Goal: Task Accomplishment & Management: Manage account settings

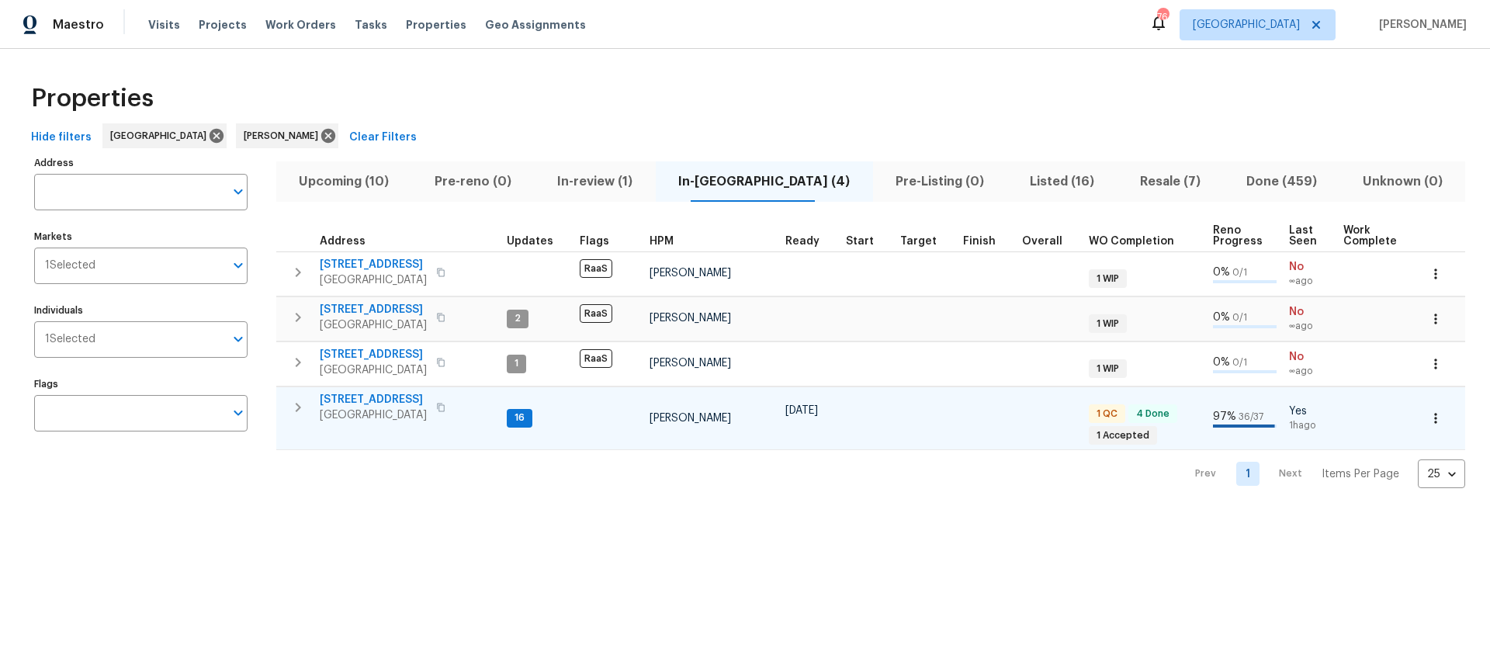
click at [356, 399] on span "[STREET_ADDRESS]" at bounding box center [373, 400] width 107 height 16
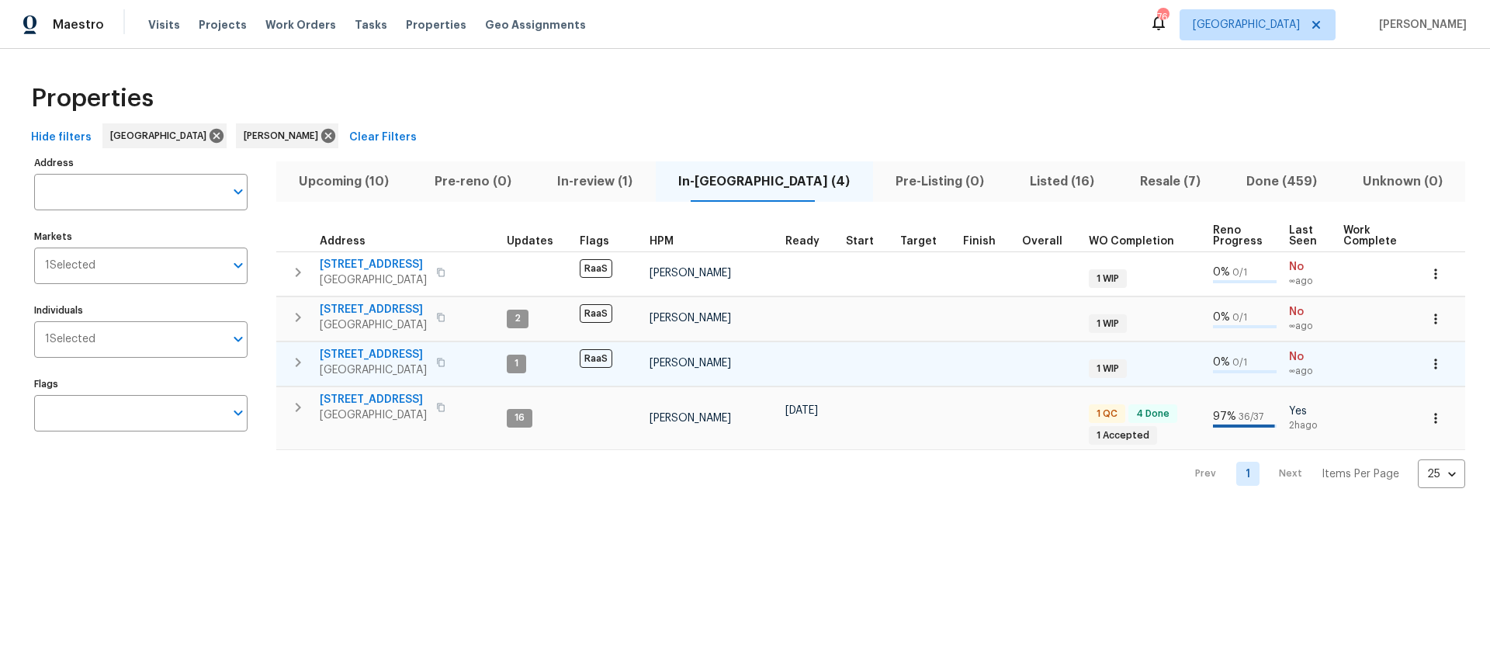
click at [375, 352] on span "96 Donegal Way" at bounding box center [373, 355] width 107 height 16
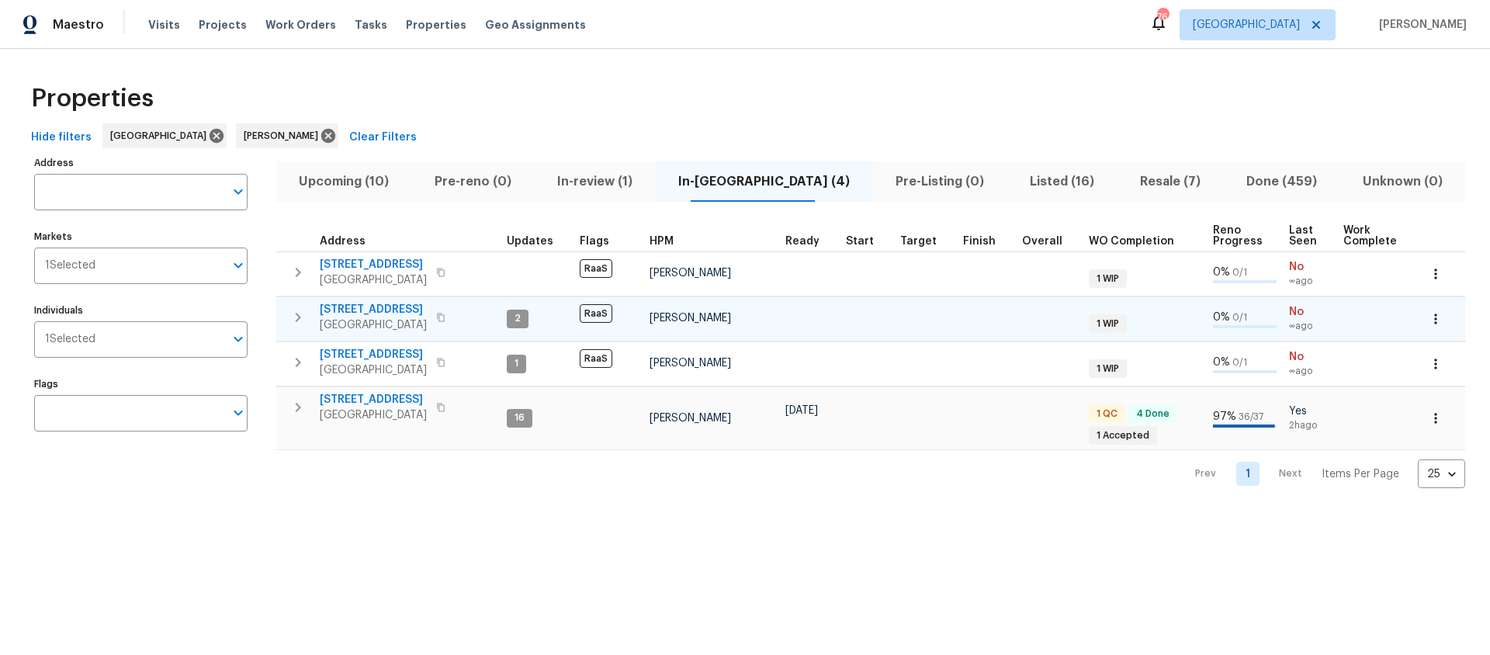
click at [376, 307] on span "34 Powder Brook Ct" at bounding box center [373, 310] width 107 height 16
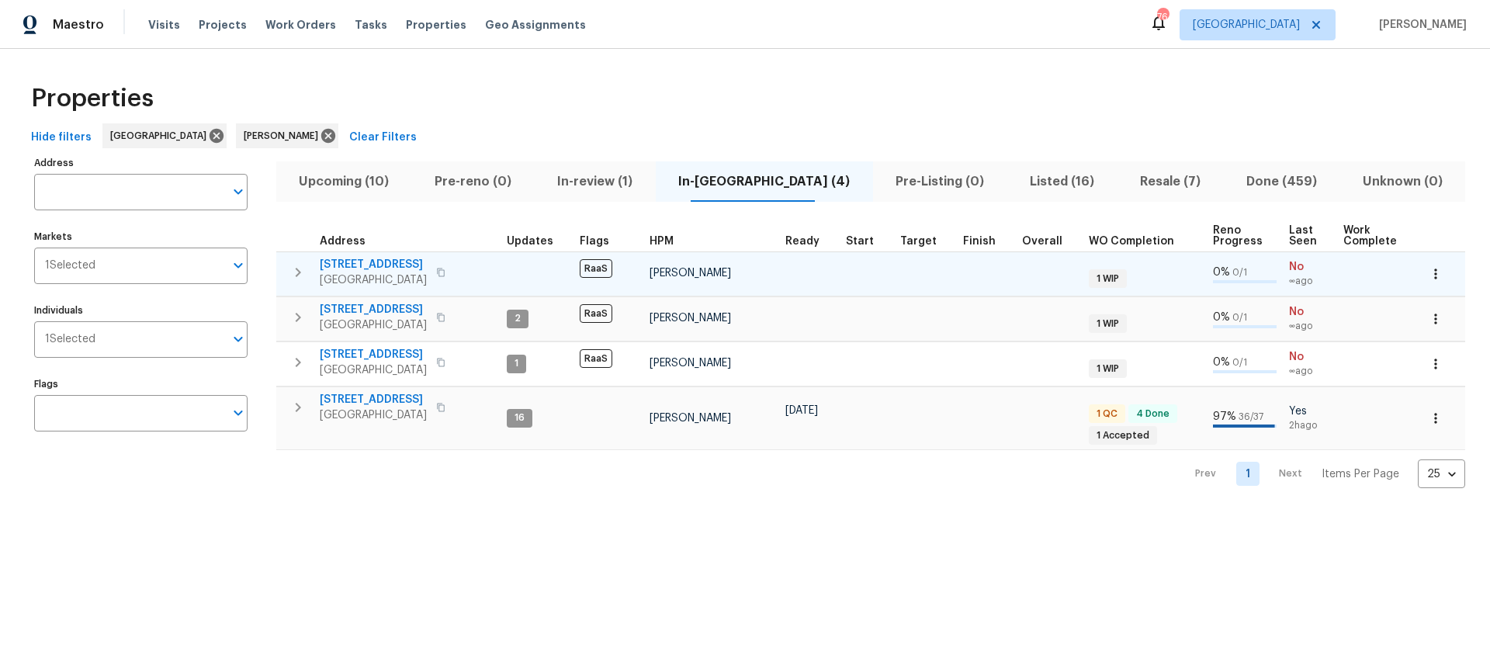
click at [372, 258] on span "375 Dublin Way" at bounding box center [373, 265] width 107 height 16
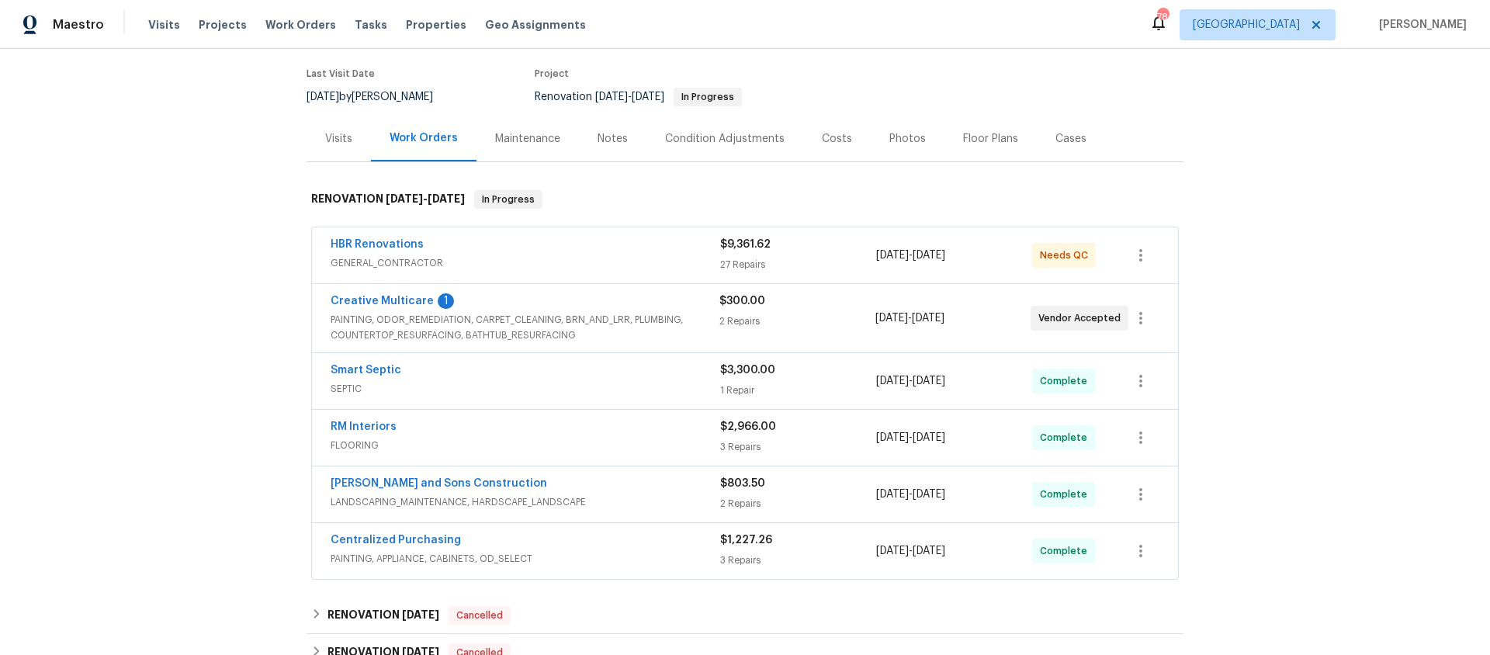
scroll to position [124, 0]
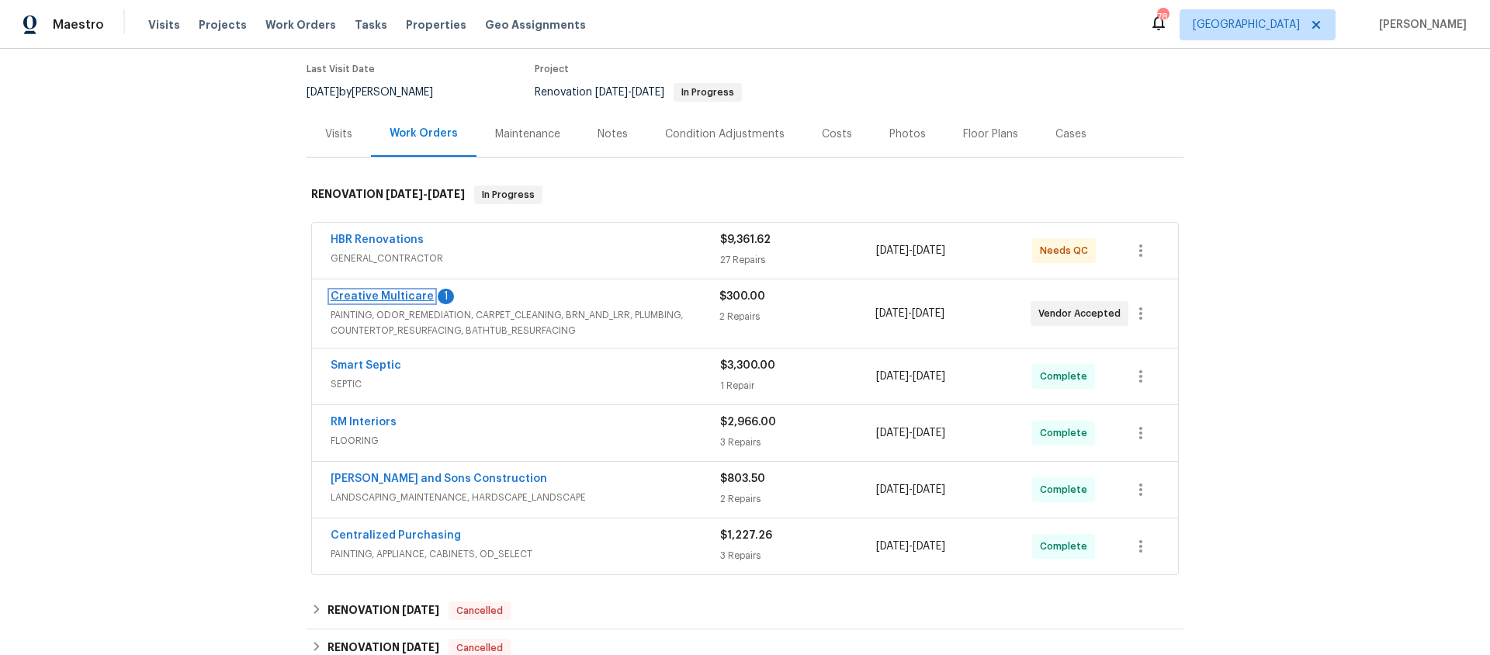
click at [394, 297] on link "Creative Multicare" at bounding box center [382, 296] width 103 height 11
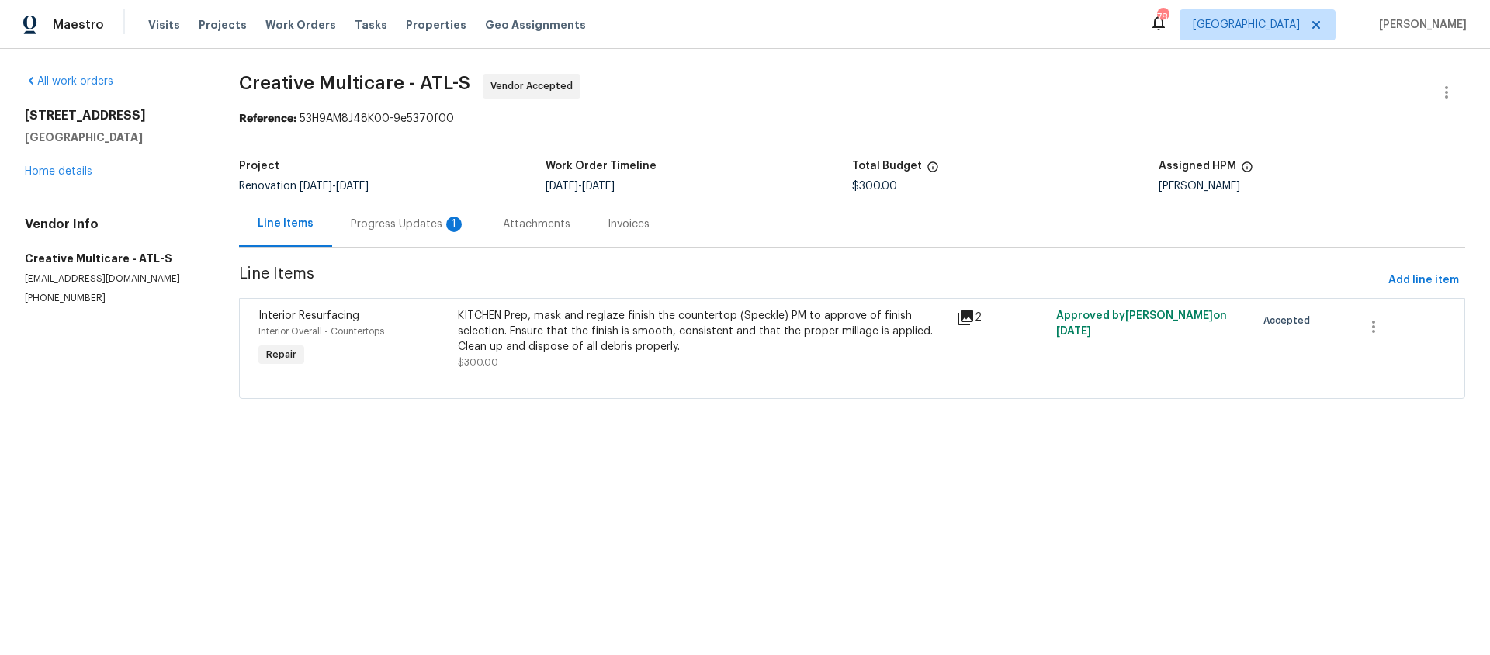
click at [396, 227] on div "Progress Updates 1" at bounding box center [408, 225] width 115 height 16
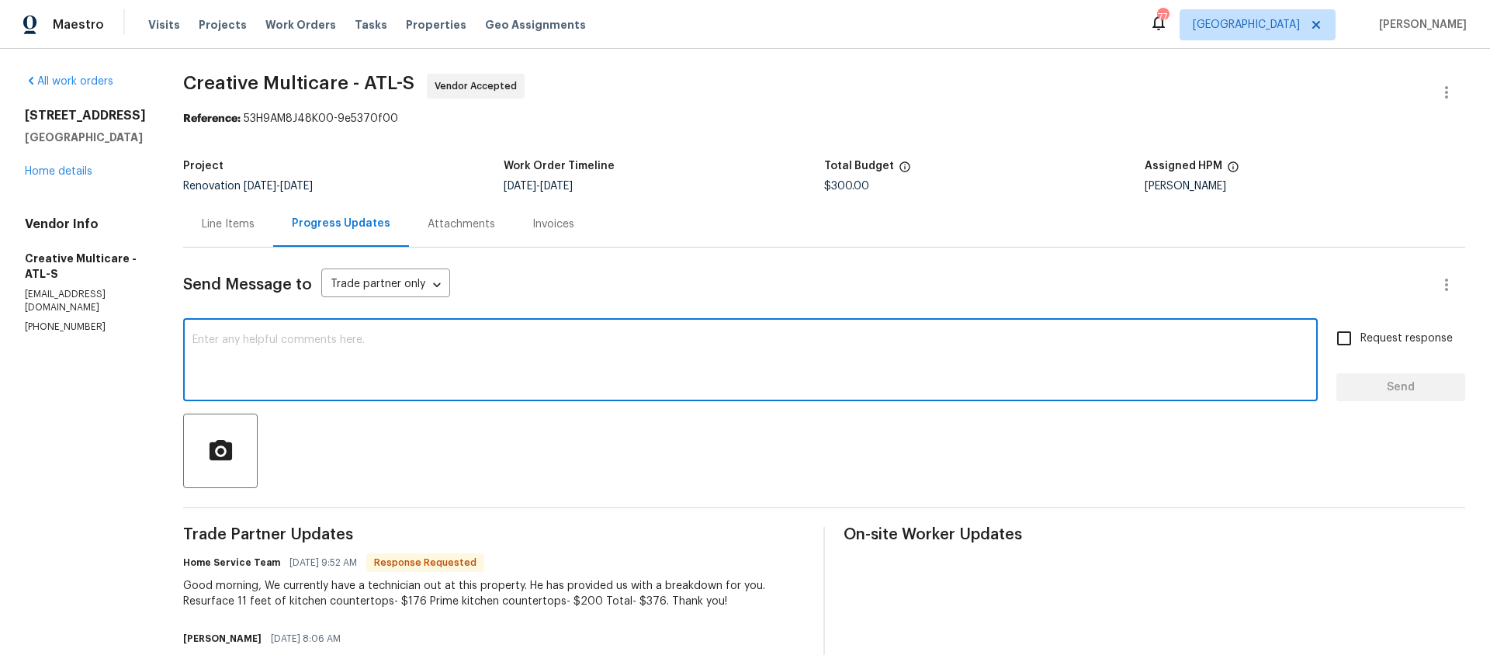
click at [369, 344] on textarea at bounding box center [751, 362] width 1116 height 54
type textarea "Thanks"
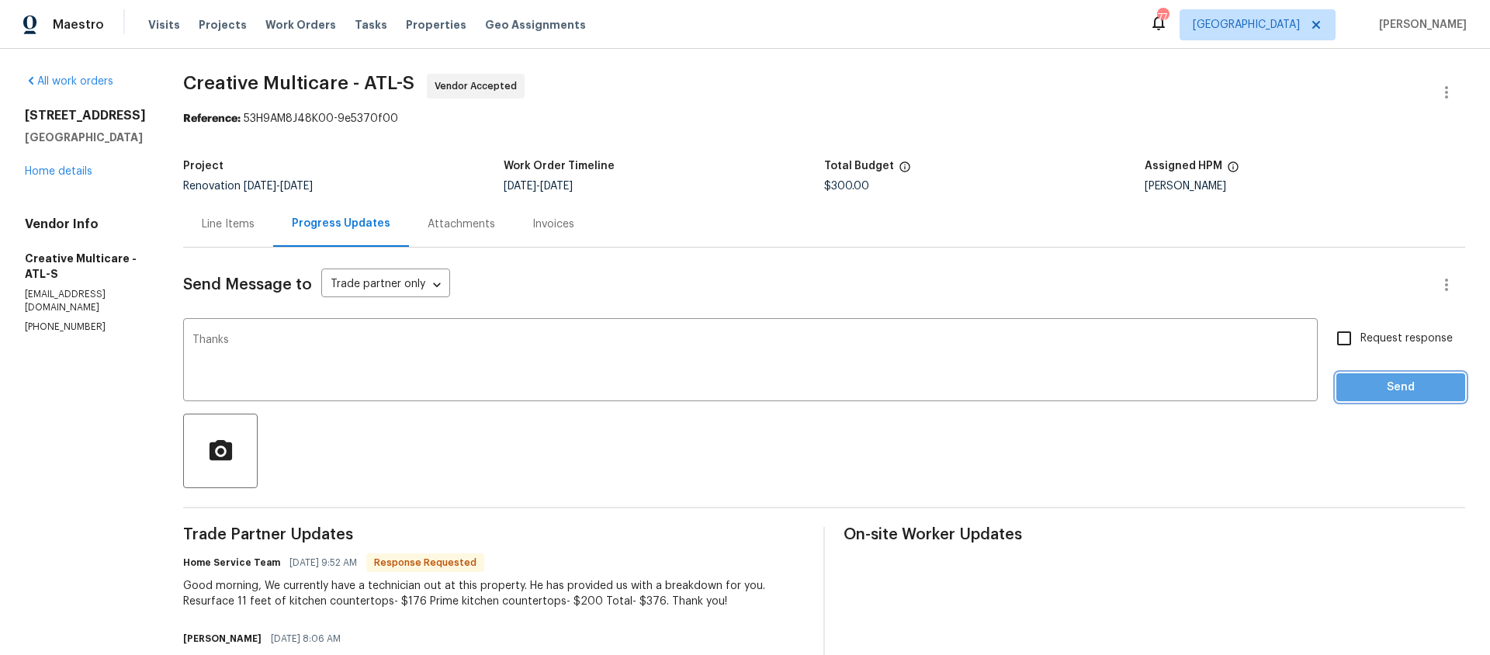
click at [1414, 385] on span "Send" at bounding box center [1401, 387] width 104 height 19
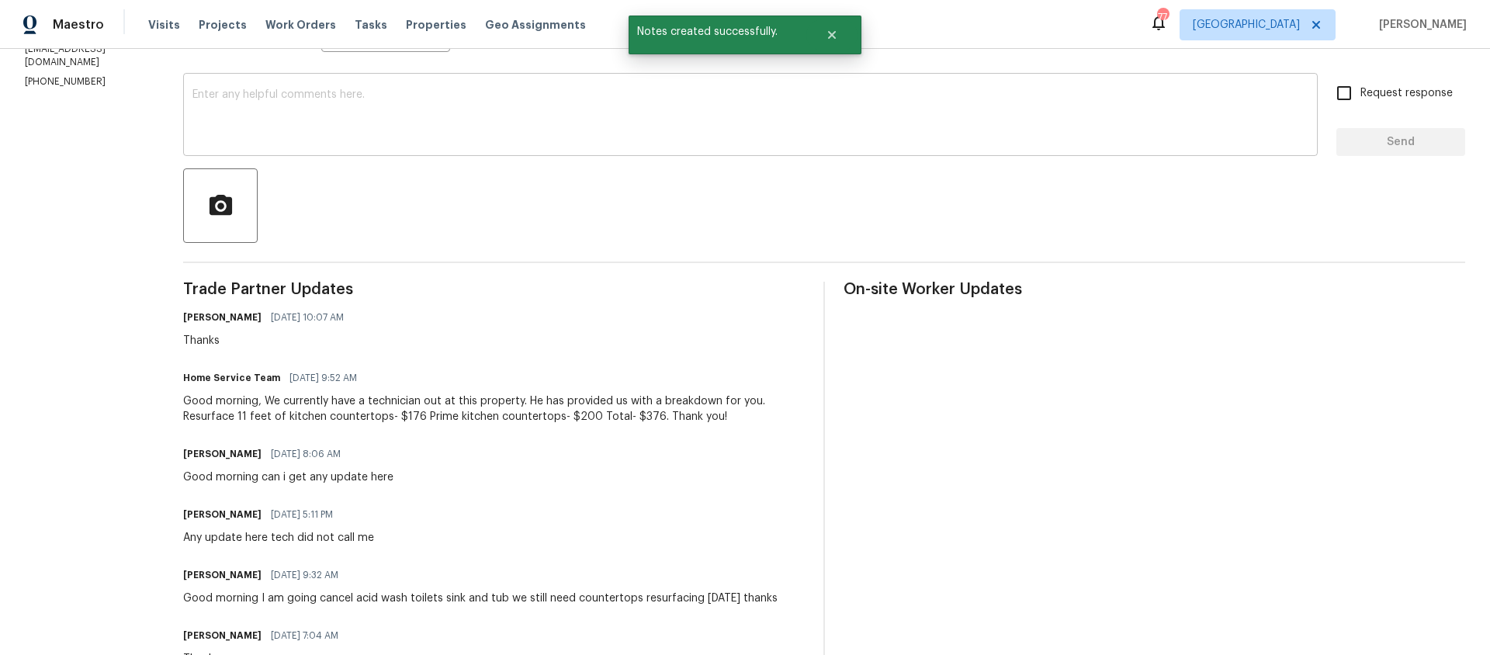
scroll to position [270, 0]
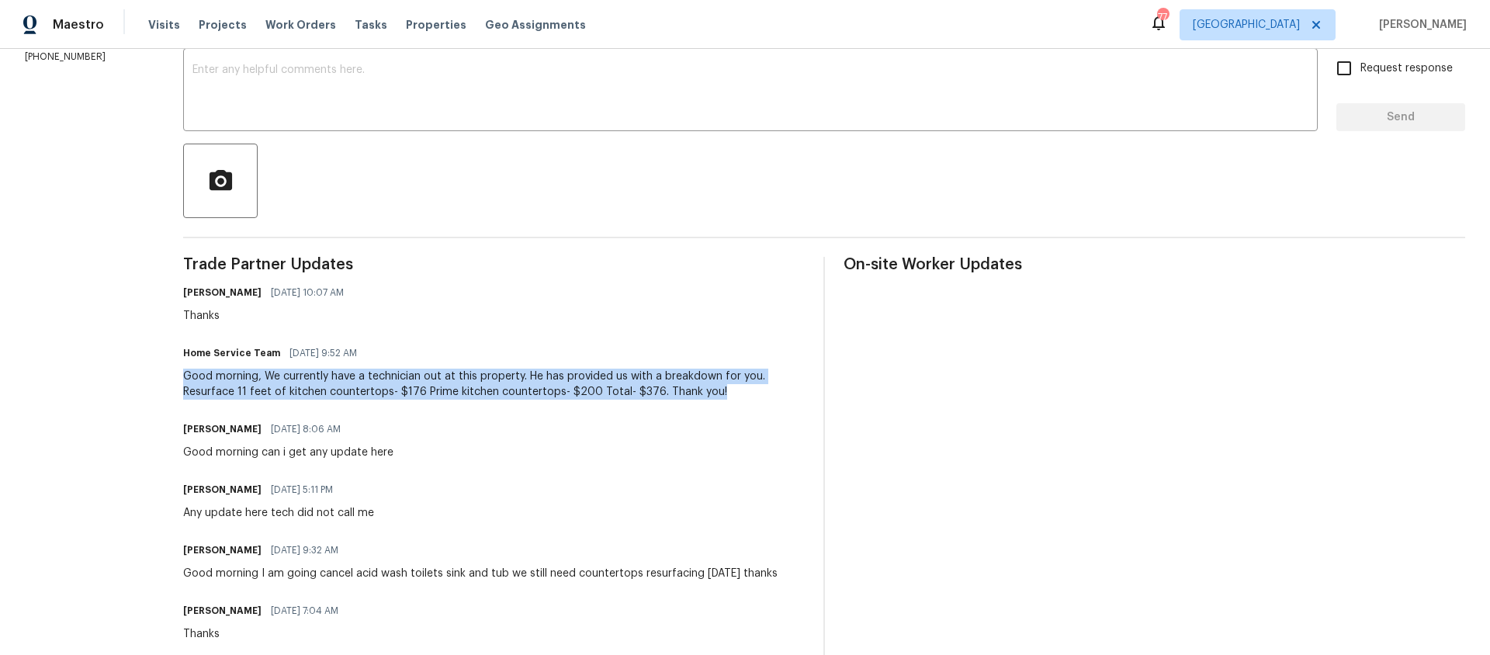
drag, startPoint x: 227, startPoint y: 379, endPoint x: 516, endPoint y: 406, distance: 290.0
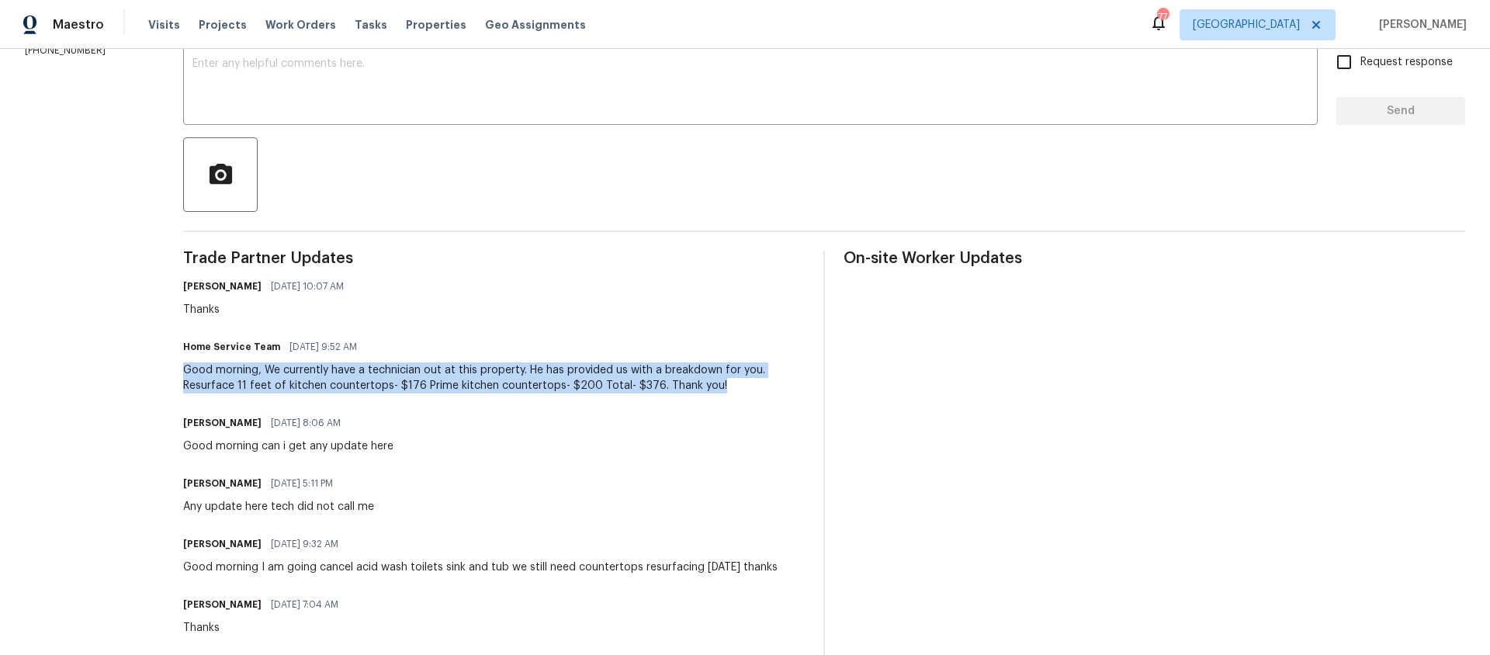
copy div "Good morning, We currently have a technician out at this property. He has provi…"
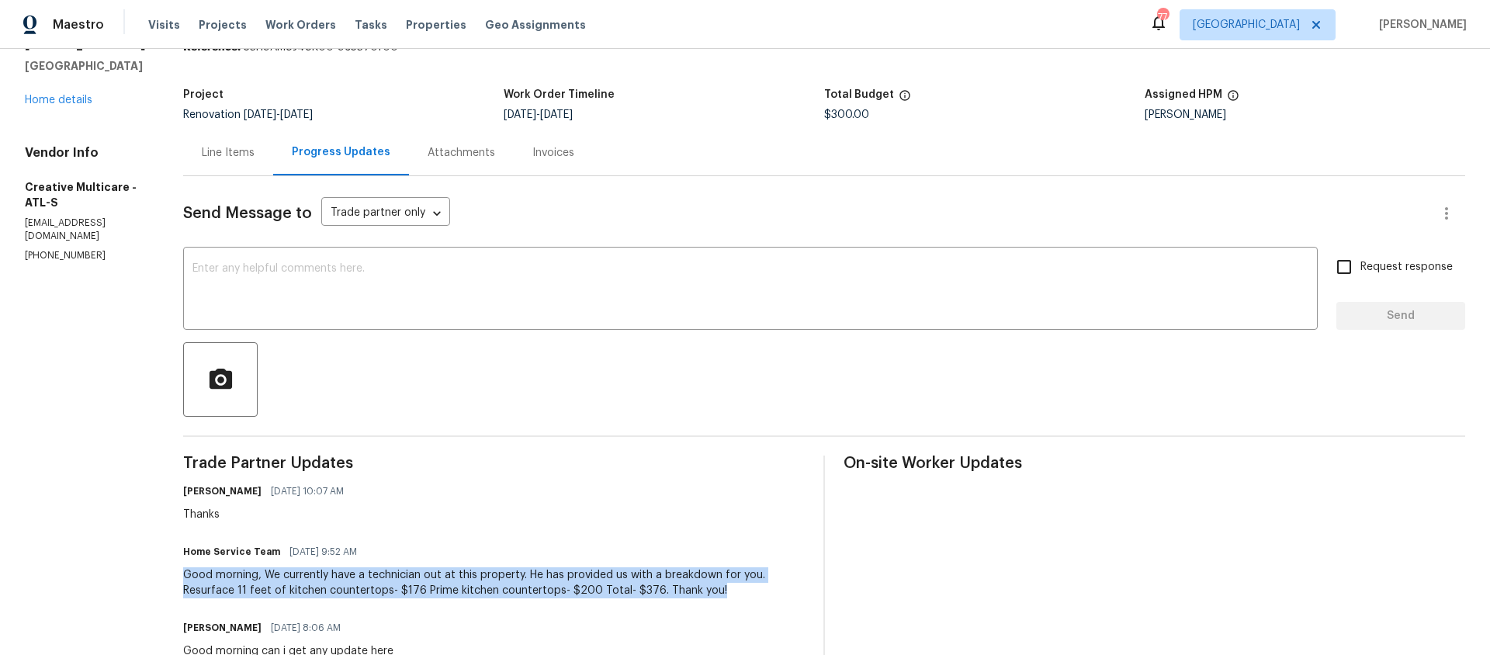
scroll to position [0, 0]
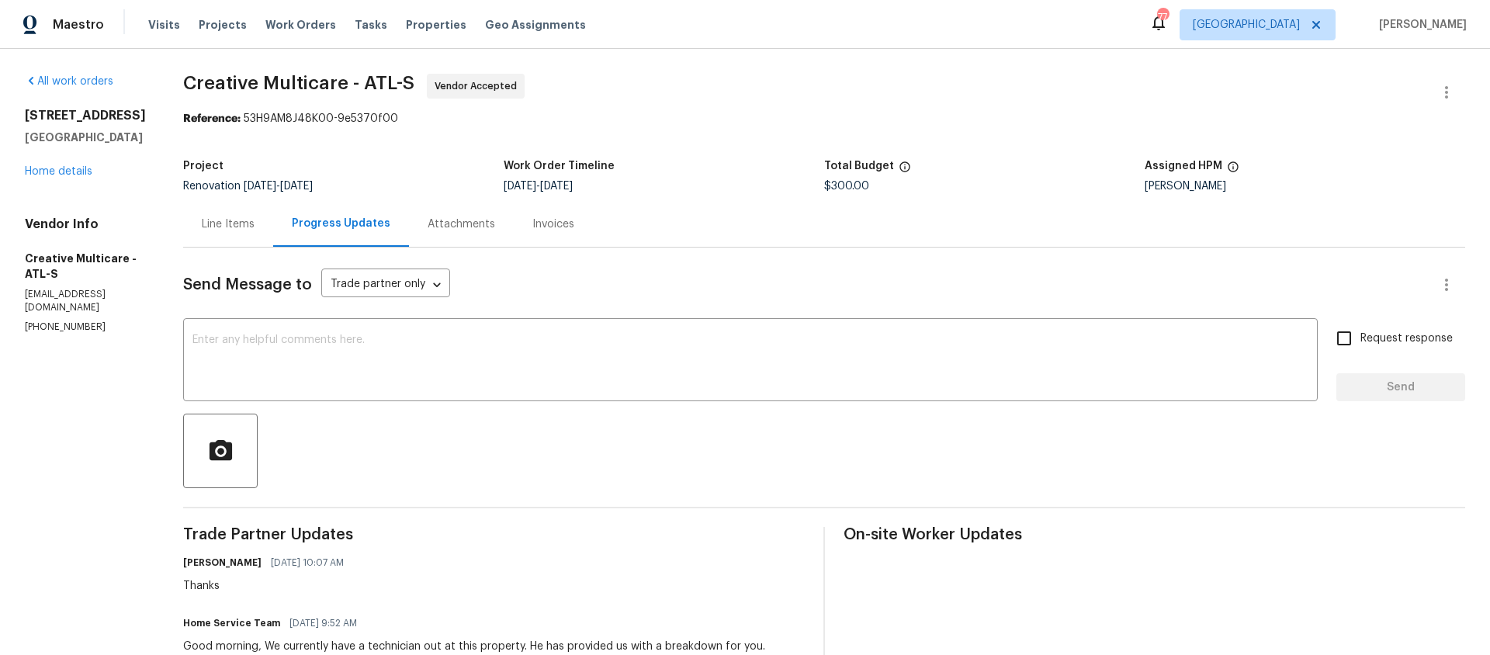
click at [255, 225] on div "Line Items" at bounding box center [228, 225] width 53 height 16
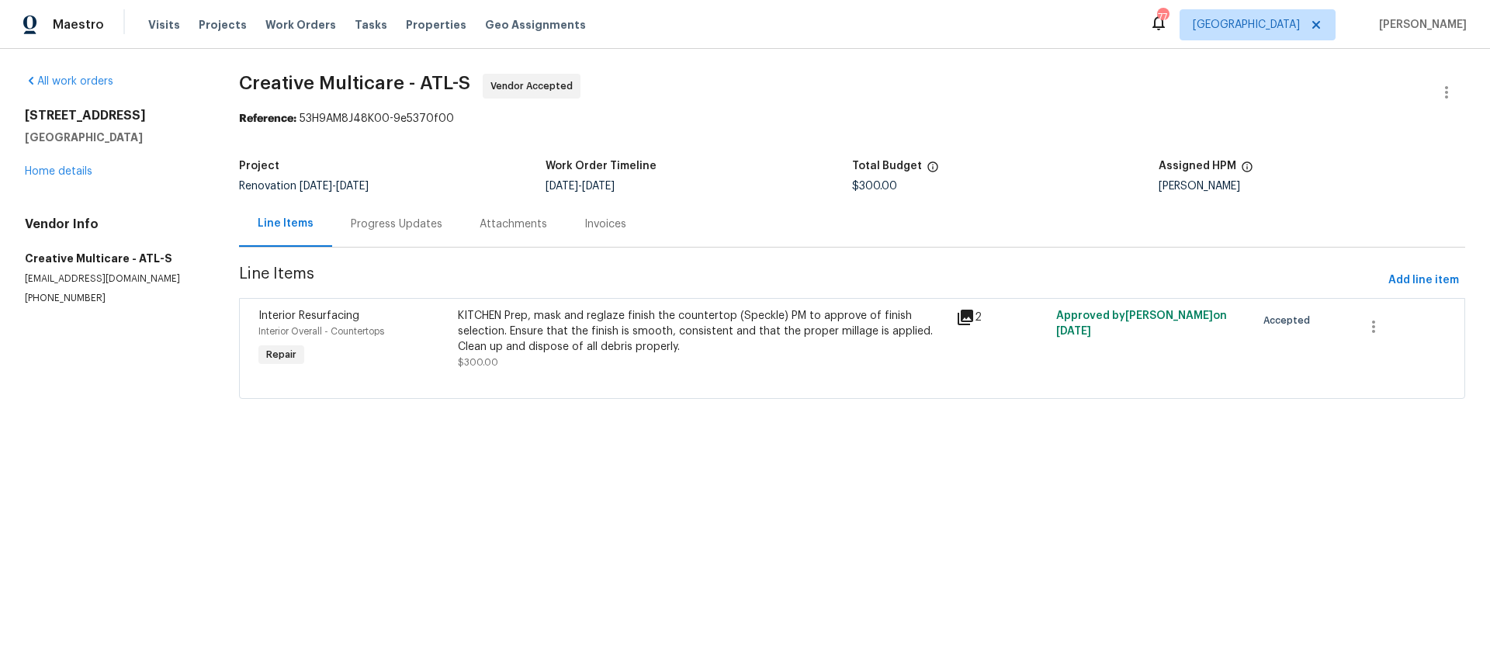
click at [584, 348] on div "KITCHEN Prep, mask and reglaze finish the countertop (Speckle) PM to approve of…" at bounding box center [703, 331] width 490 height 47
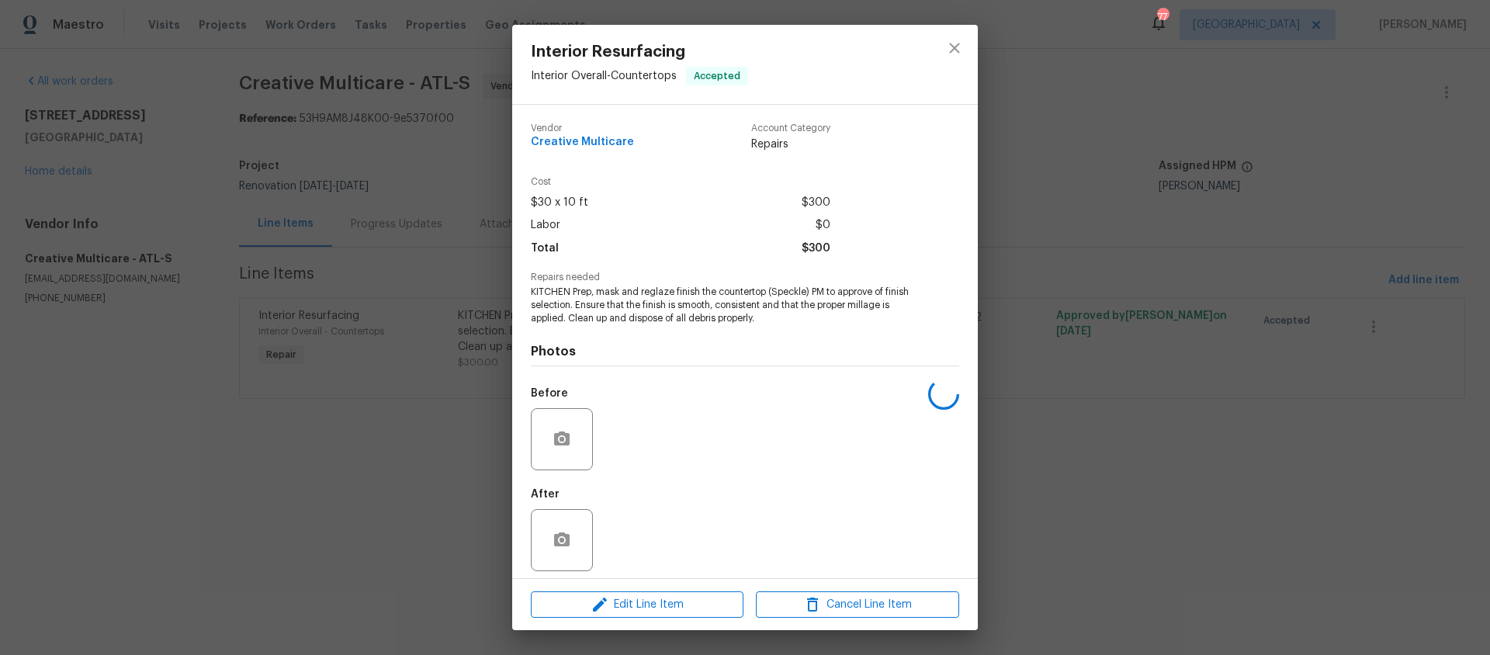
scroll to position [2, 0]
click at [644, 600] on span "Edit Line Item" at bounding box center [637, 604] width 203 height 19
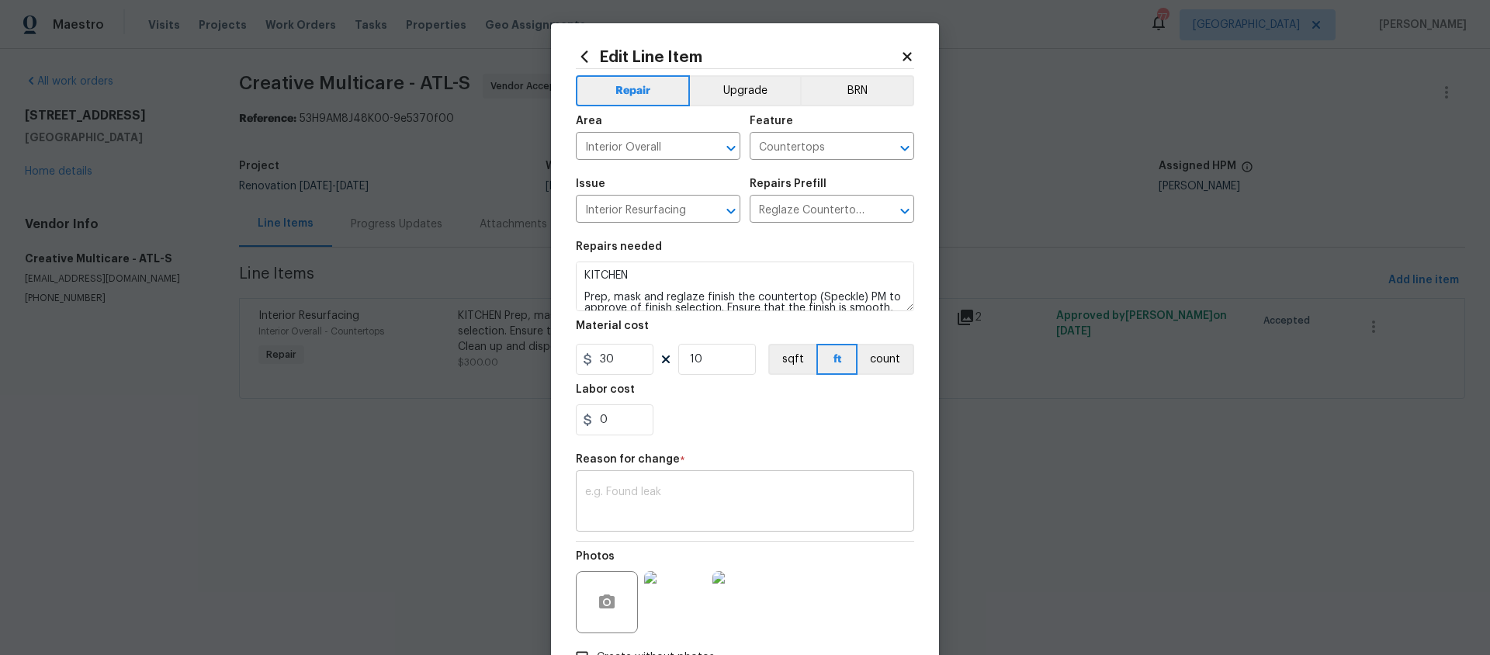
click at [590, 479] on div "x ​" at bounding box center [745, 502] width 338 height 57
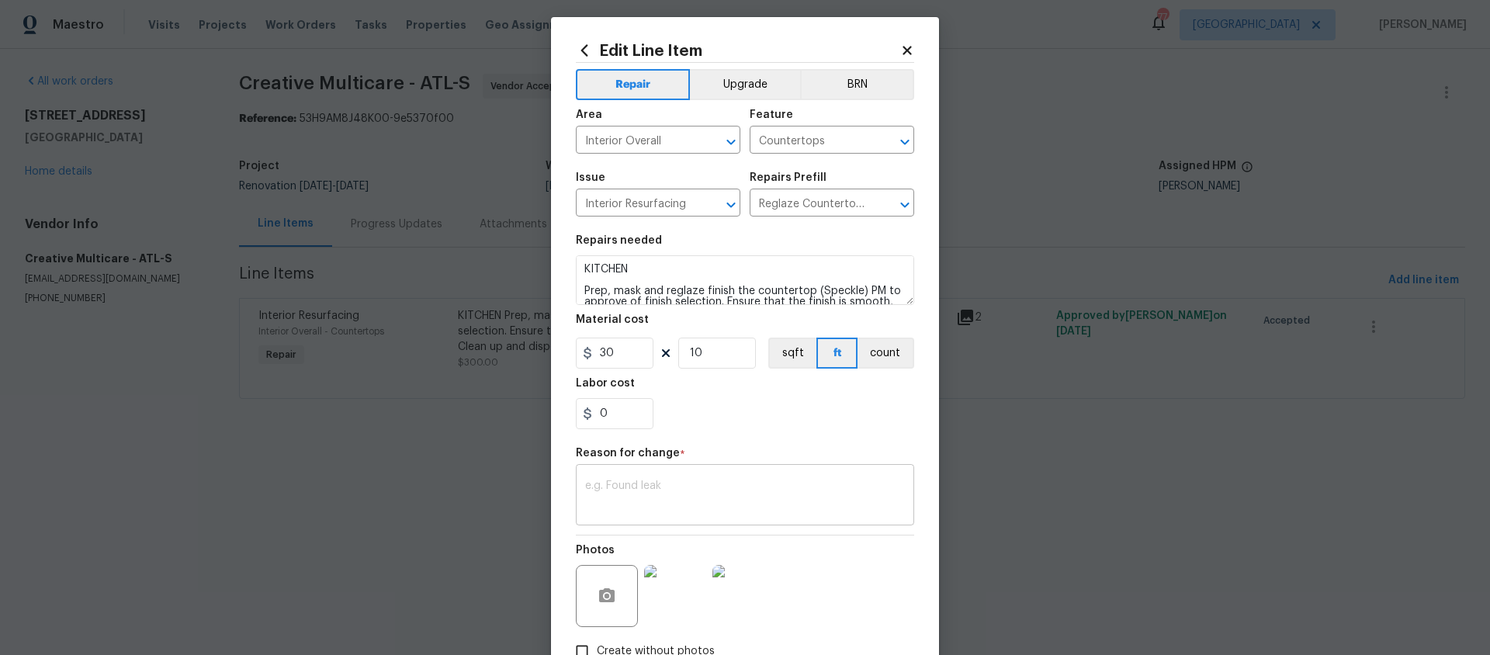
scroll to position [11, 0]
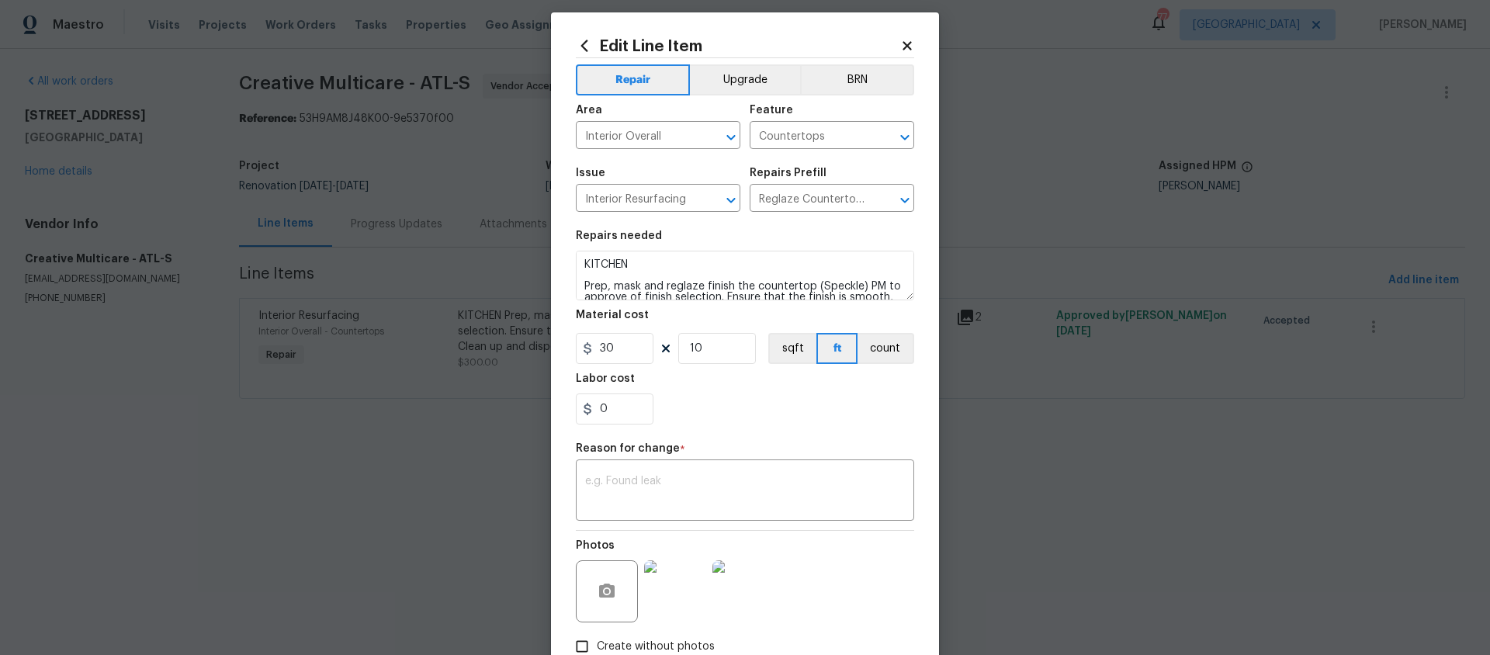
click at [902, 43] on icon at bounding box center [907, 46] width 14 height 14
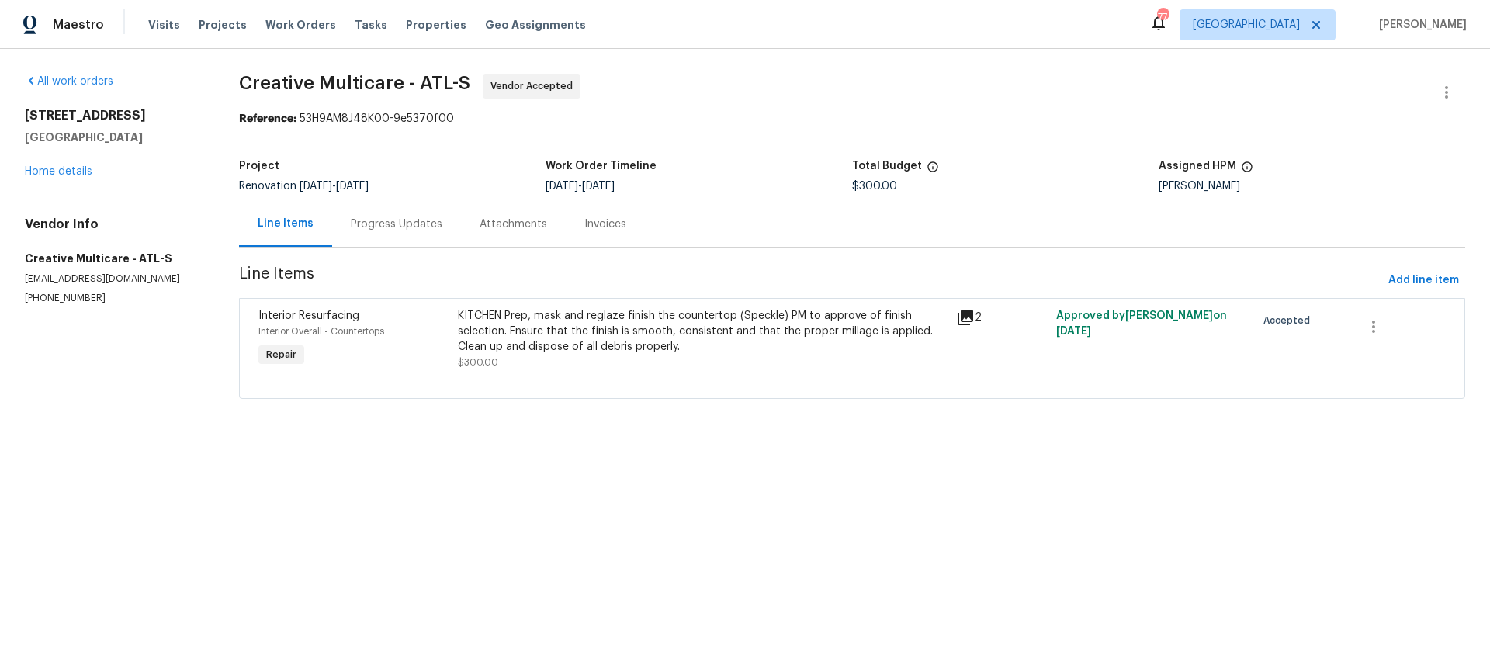
scroll to position [0, 0]
click at [392, 225] on div "Progress Updates" at bounding box center [397, 225] width 92 height 16
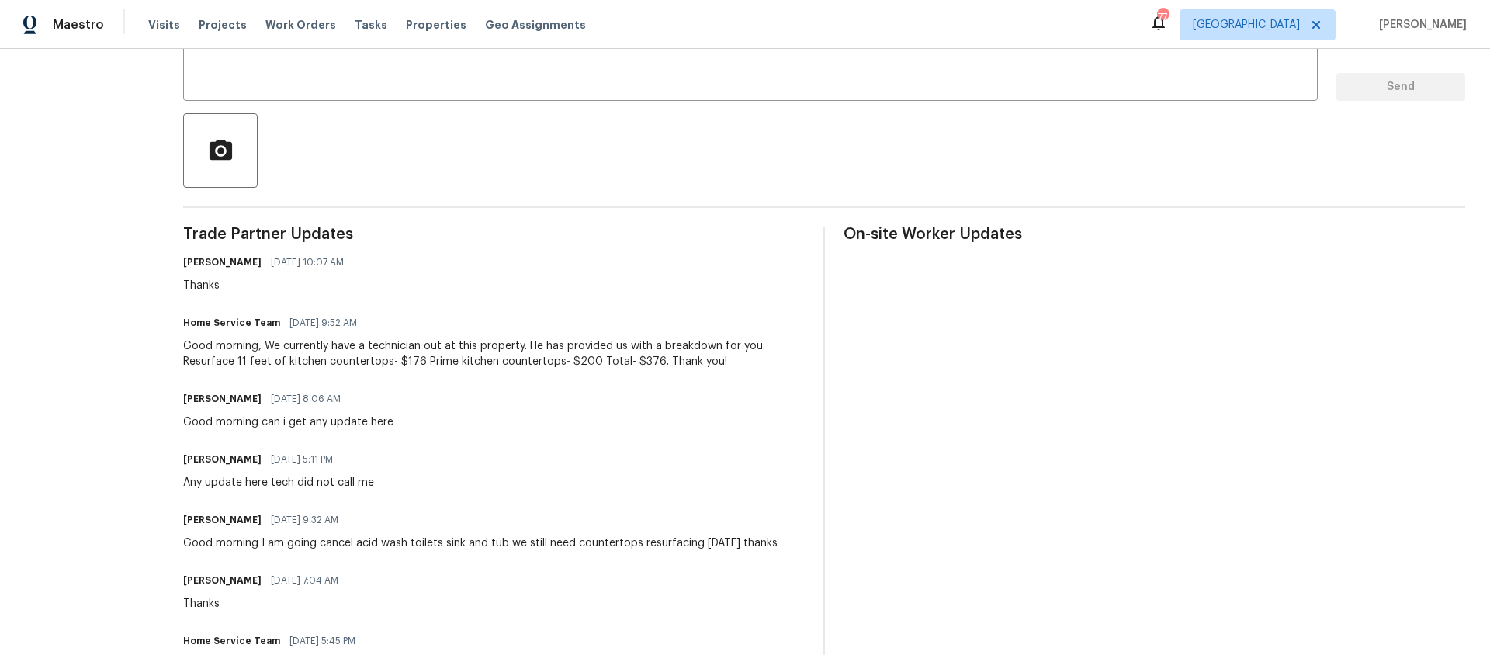
scroll to position [304, 0]
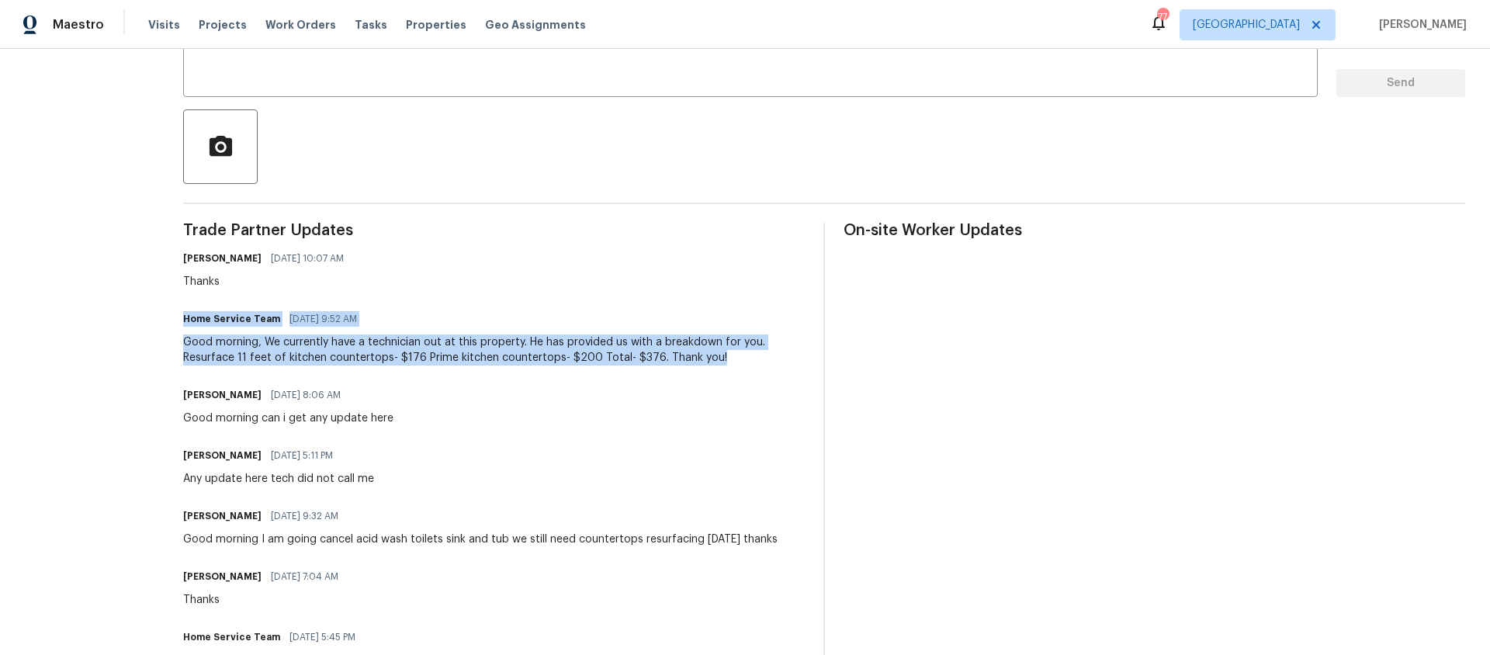
drag, startPoint x: 225, startPoint y: 318, endPoint x: 741, endPoint y: 371, distance: 518.1
copy div "Home Service Team 08/13/2025 9:52 AM Good morning, We currently have a technici…"
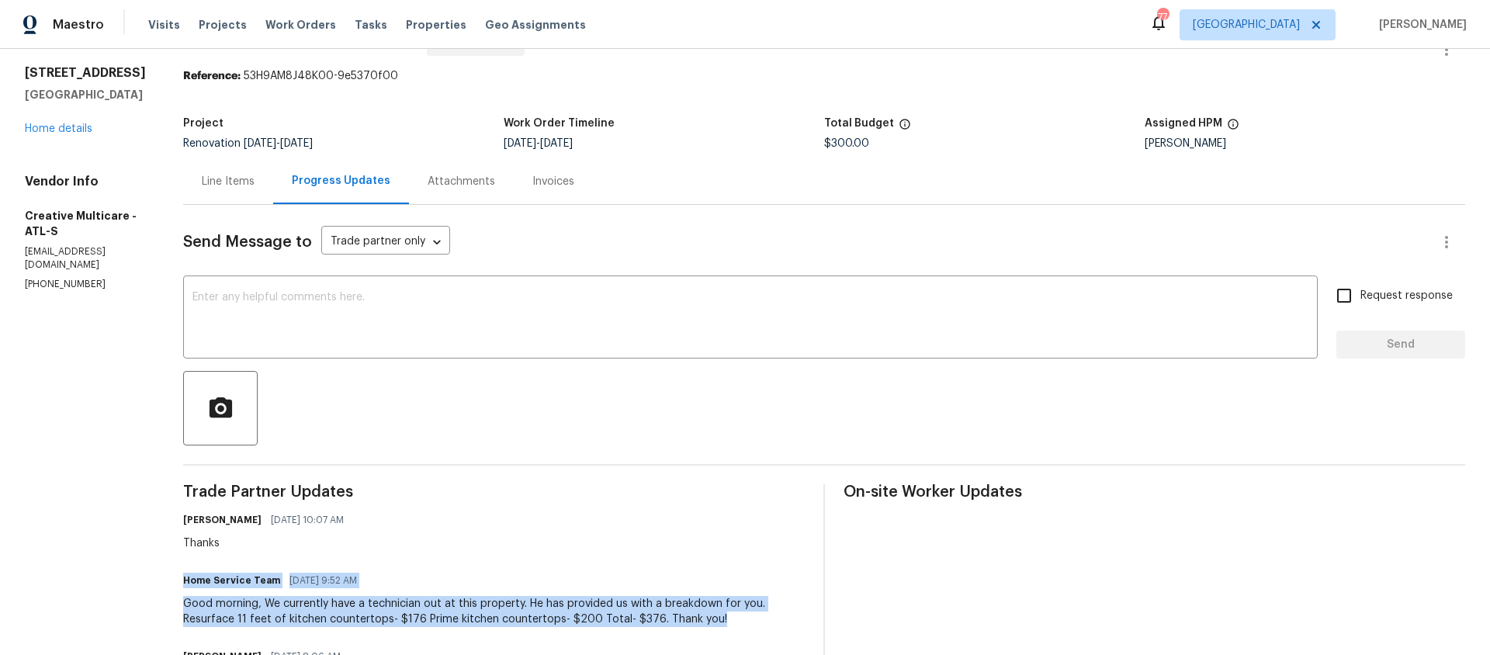
scroll to position [0, 0]
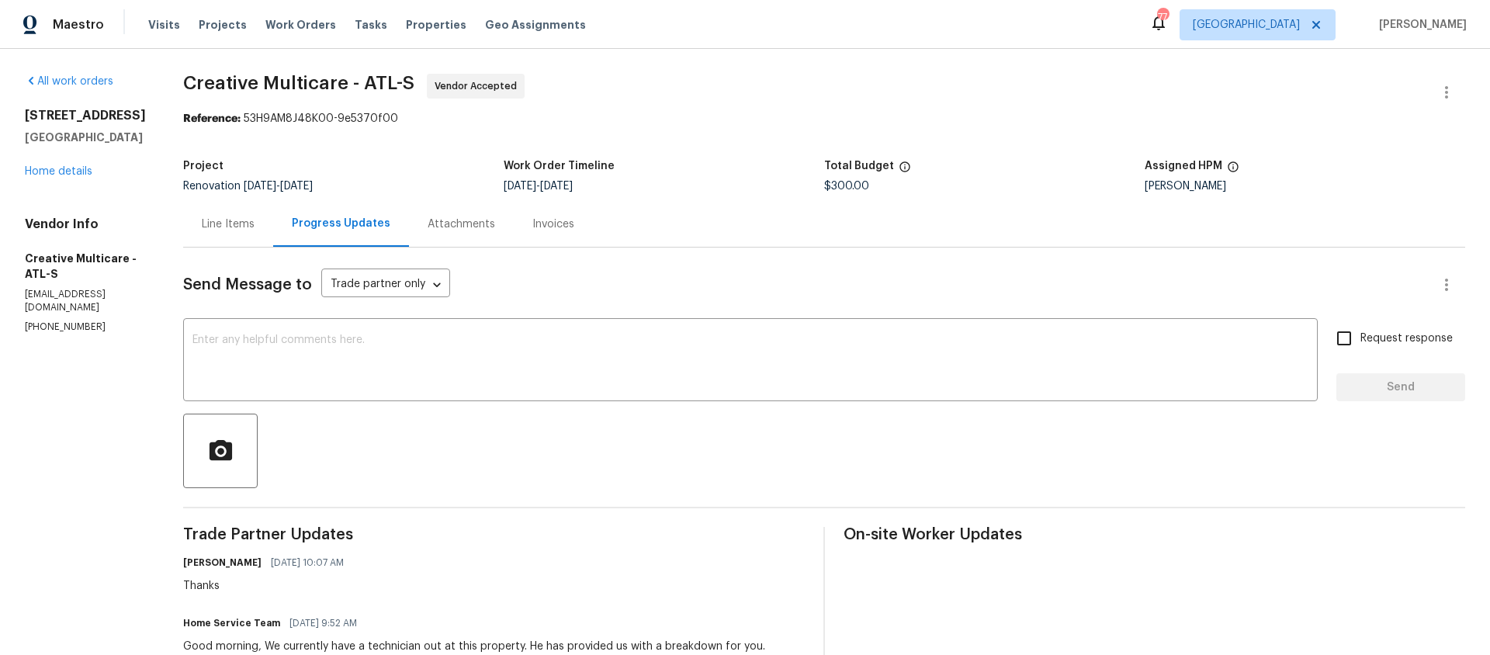
click at [255, 227] on div "Line Items" at bounding box center [228, 225] width 53 height 16
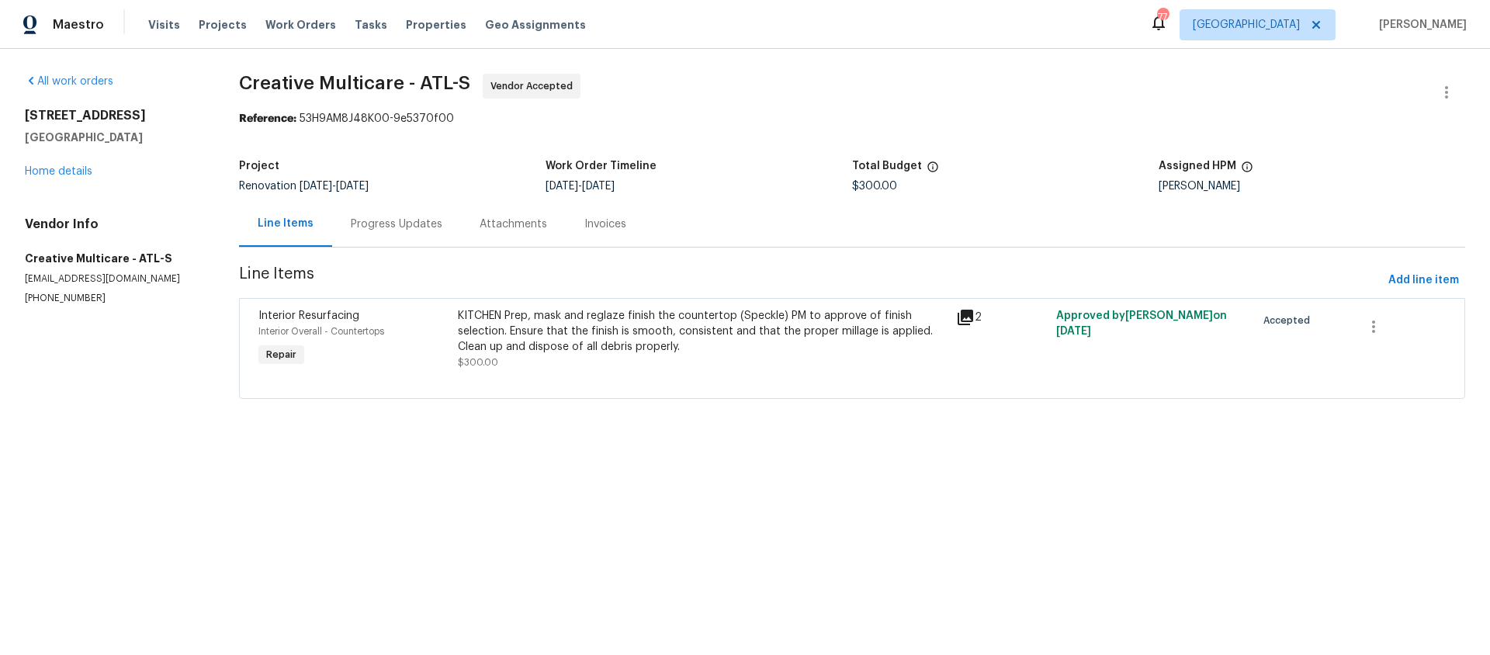
click at [616, 330] on div "KITCHEN Prep, mask and reglaze finish the countertop (Speckle) PM to approve of…" at bounding box center [703, 331] width 490 height 47
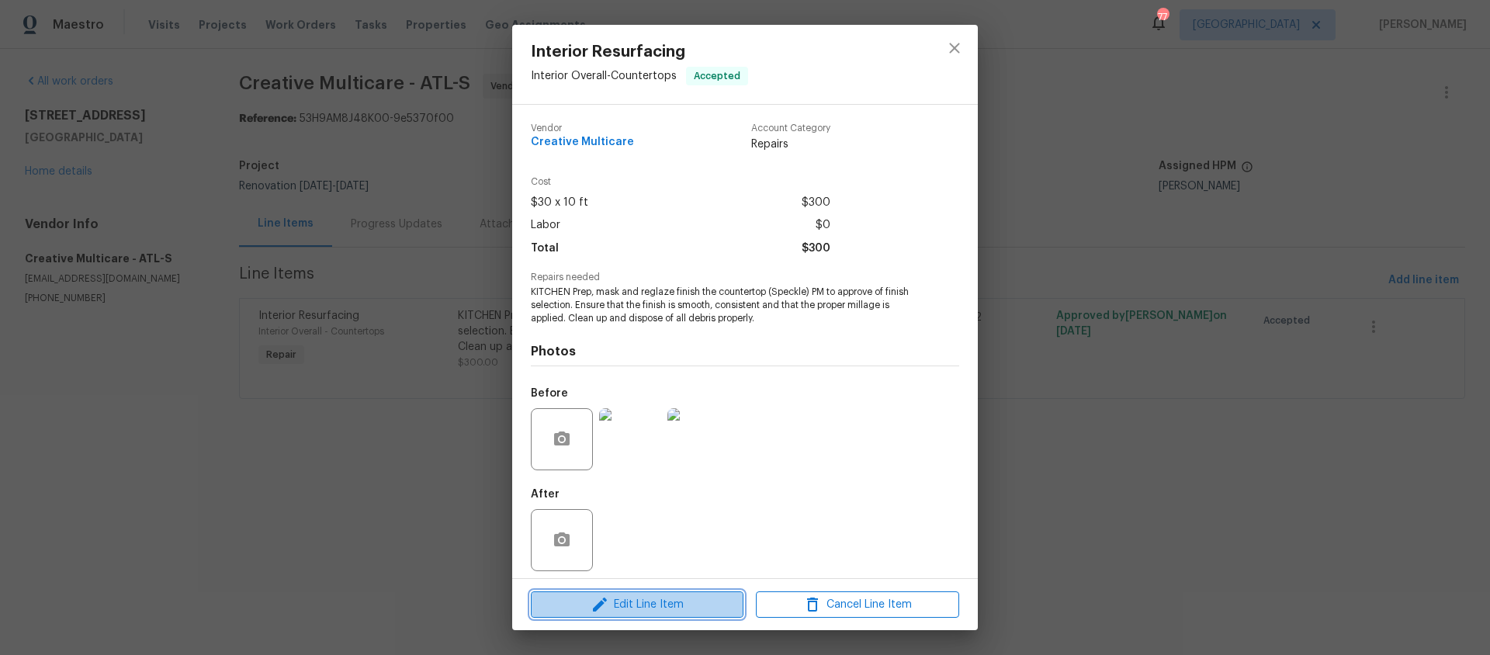
click at [660, 605] on span "Edit Line Item" at bounding box center [637, 604] width 203 height 19
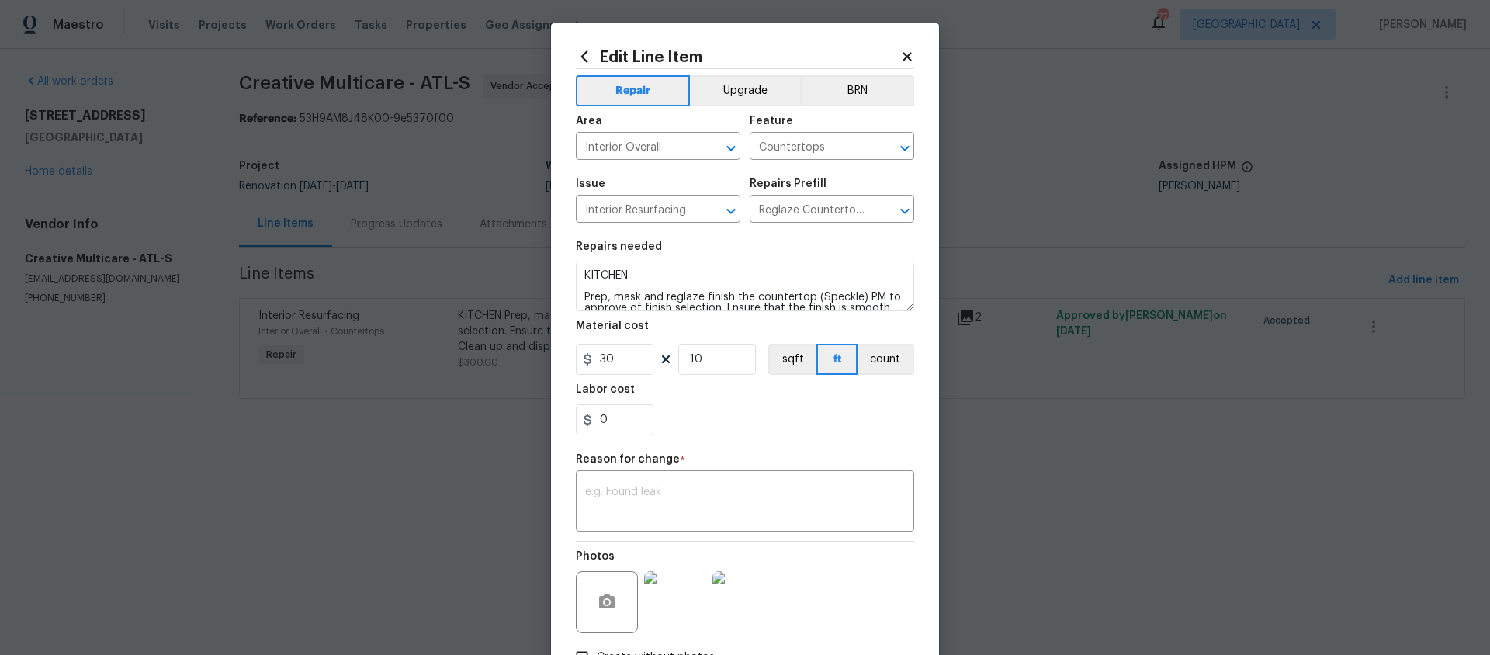
click at [903, 57] on icon at bounding box center [907, 57] width 14 height 14
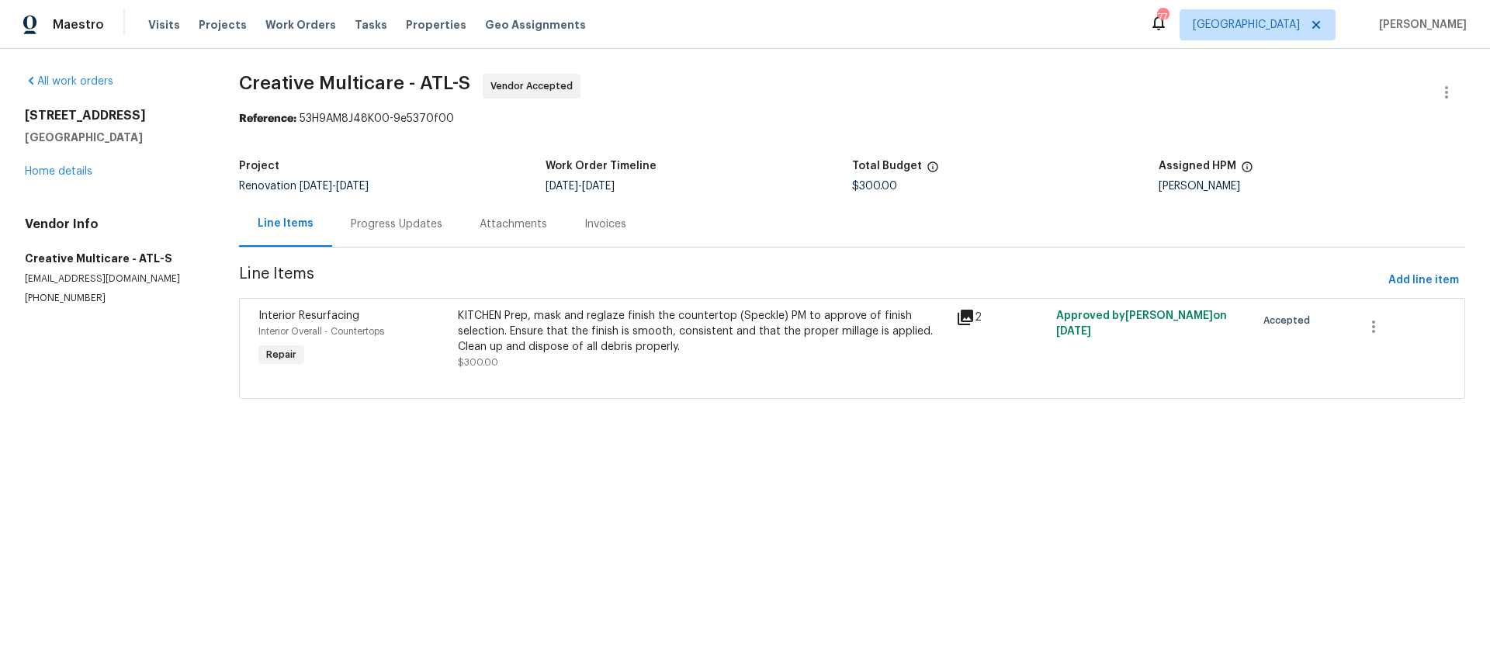
click at [384, 224] on div "Progress Updates" at bounding box center [397, 225] width 92 height 16
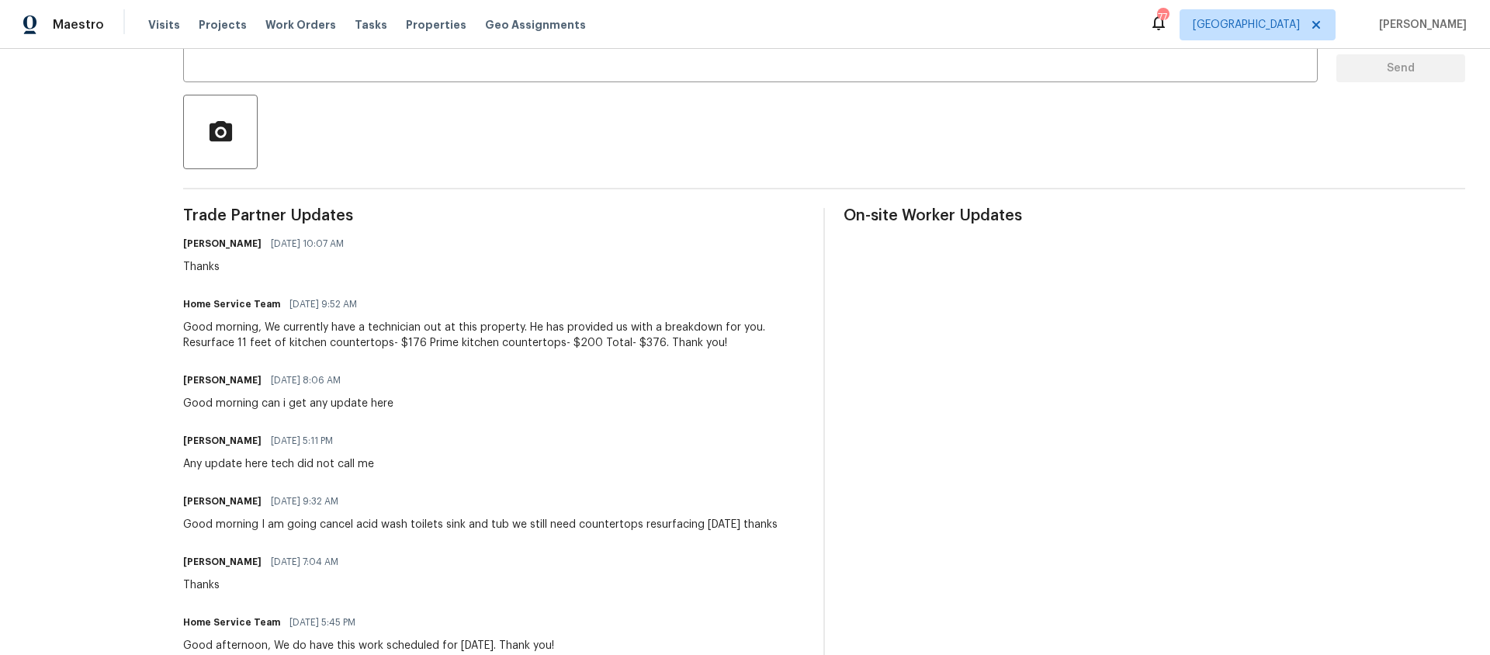
scroll to position [322, 0]
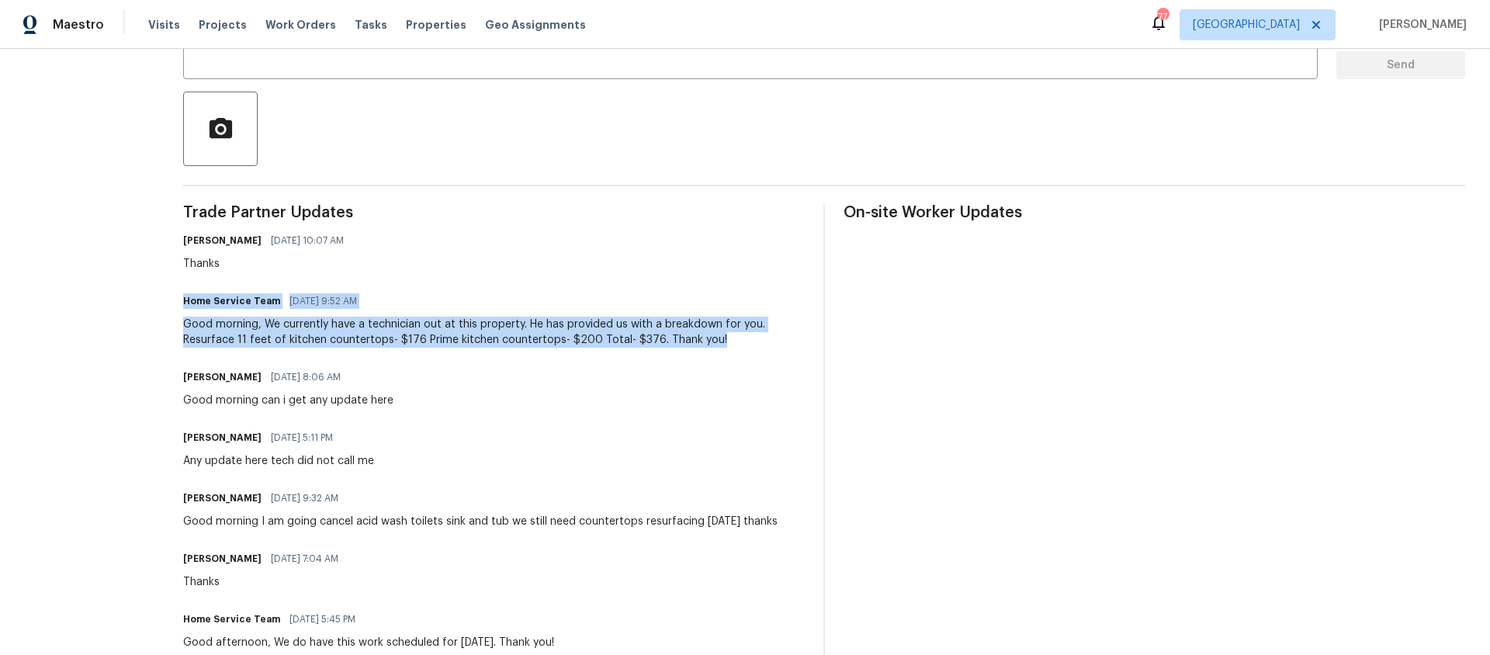
drag, startPoint x: 236, startPoint y: 300, endPoint x: 789, endPoint y: 343, distance: 555.2
click at [789, 343] on div "Home Service Team 08/13/2025 9:52 AM Good morning, We currently have a technici…" at bounding box center [494, 318] width 622 height 57
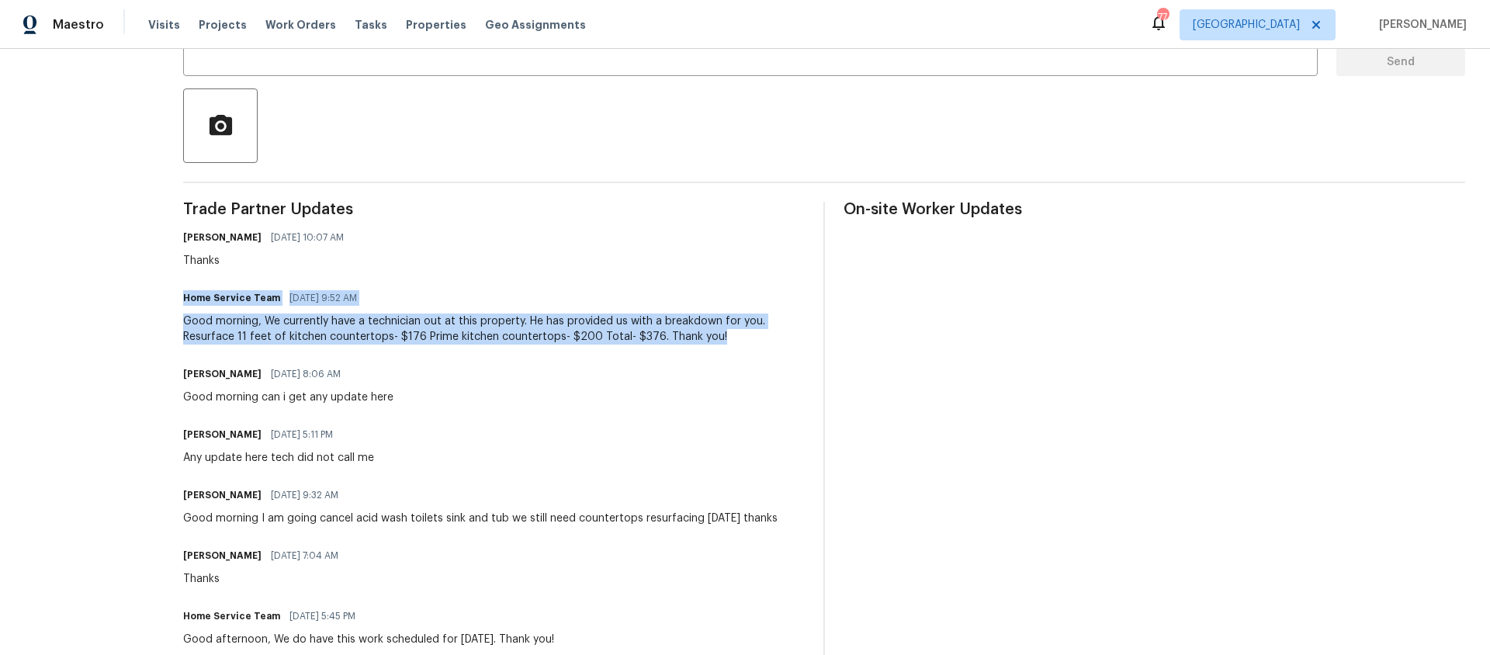
copy div "Home Service Team 08/13/2025 9:52 AM Good morning, We currently have a technici…"
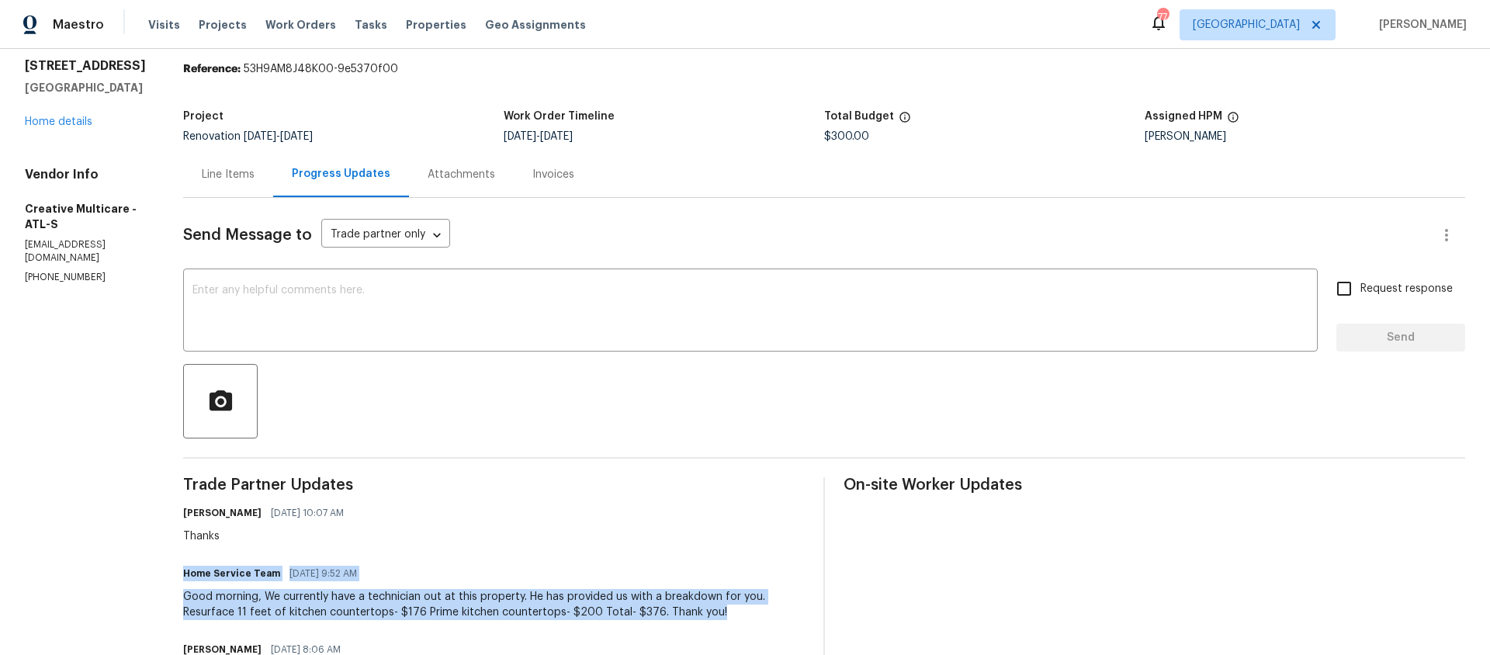
scroll to position [0, 0]
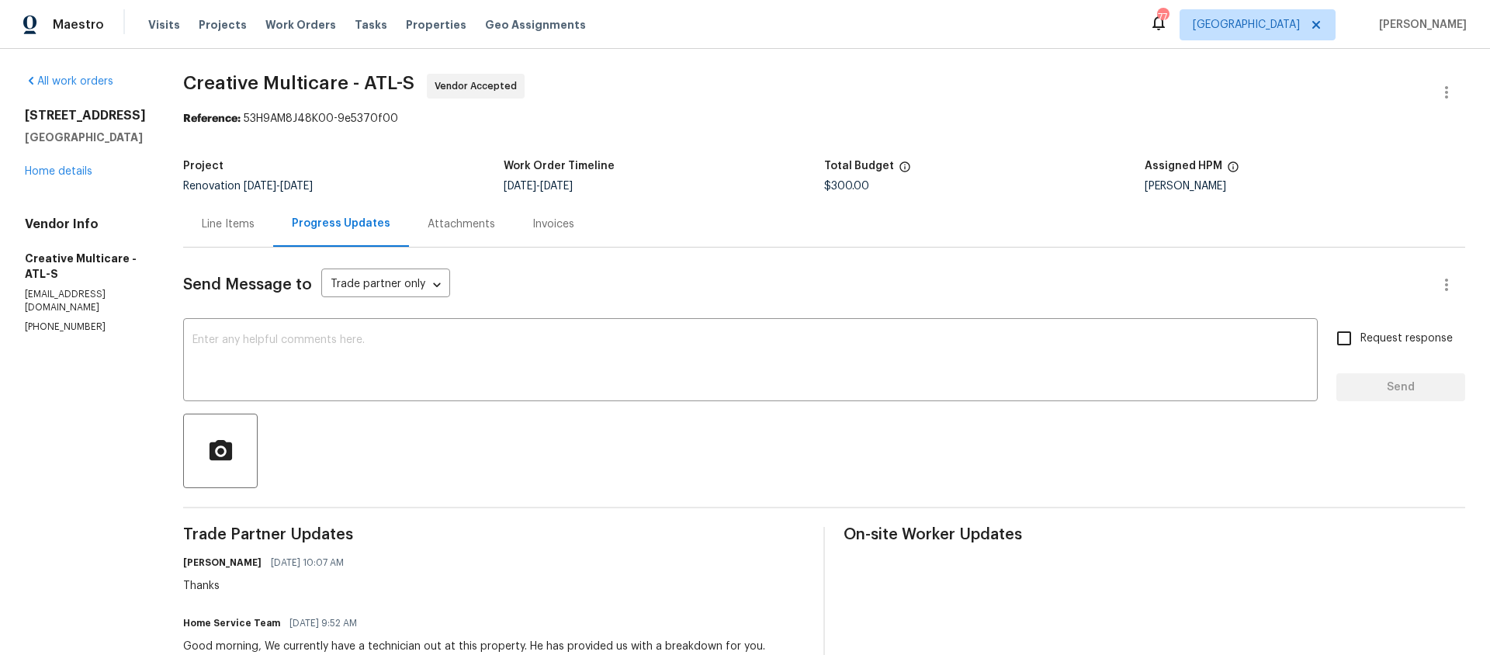
click at [255, 225] on div "Line Items" at bounding box center [228, 225] width 53 height 16
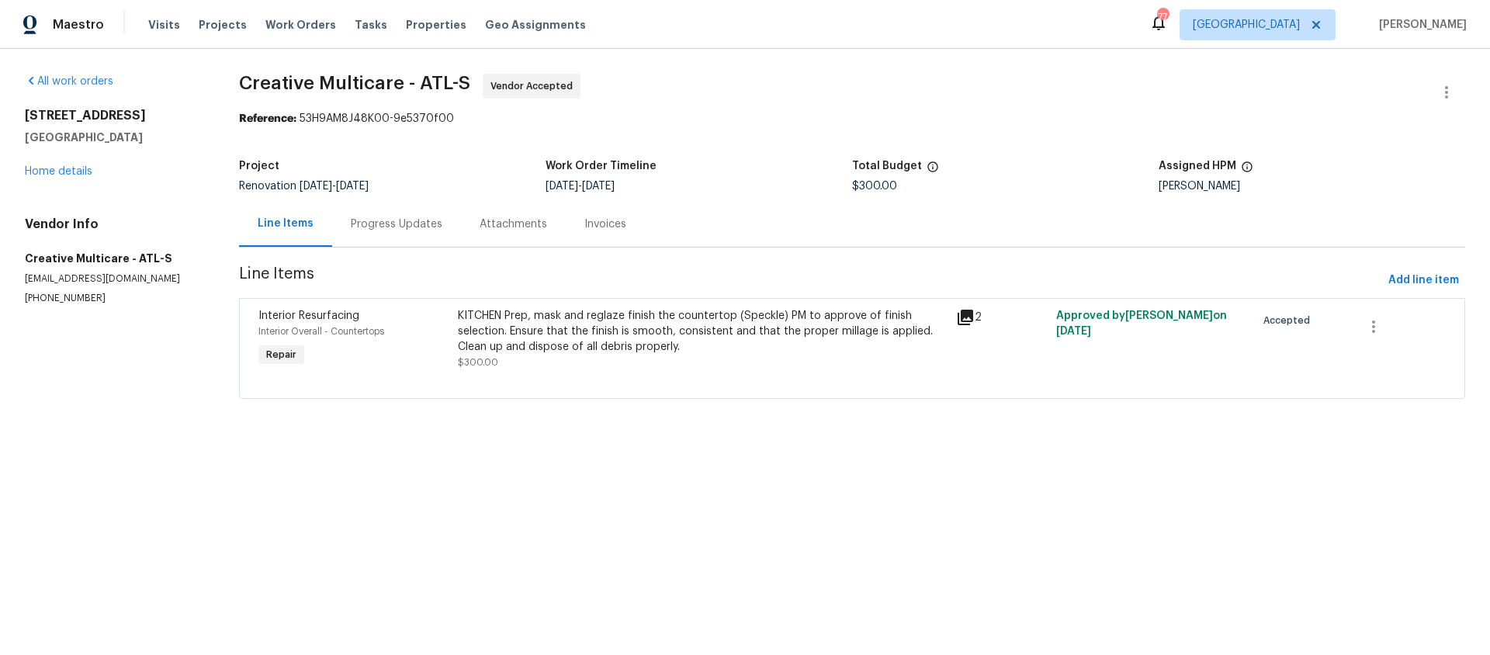
click at [645, 328] on div "KITCHEN Prep, mask and reglaze finish the countertop (Speckle) PM to approve of…" at bounding box center [703, 331] width 490 height 47
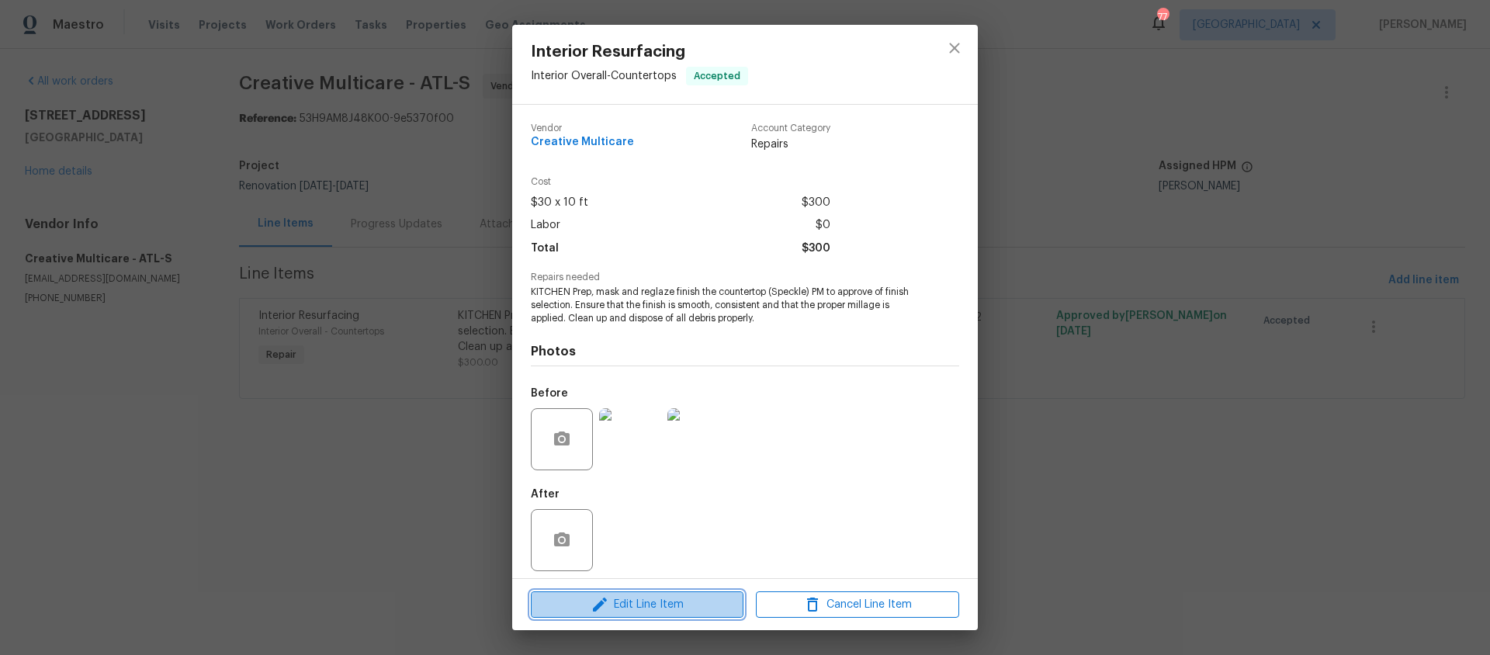
click at [647, 601] on span "Edit Line Item" at bounding box center [637, 604] width 203 height 19
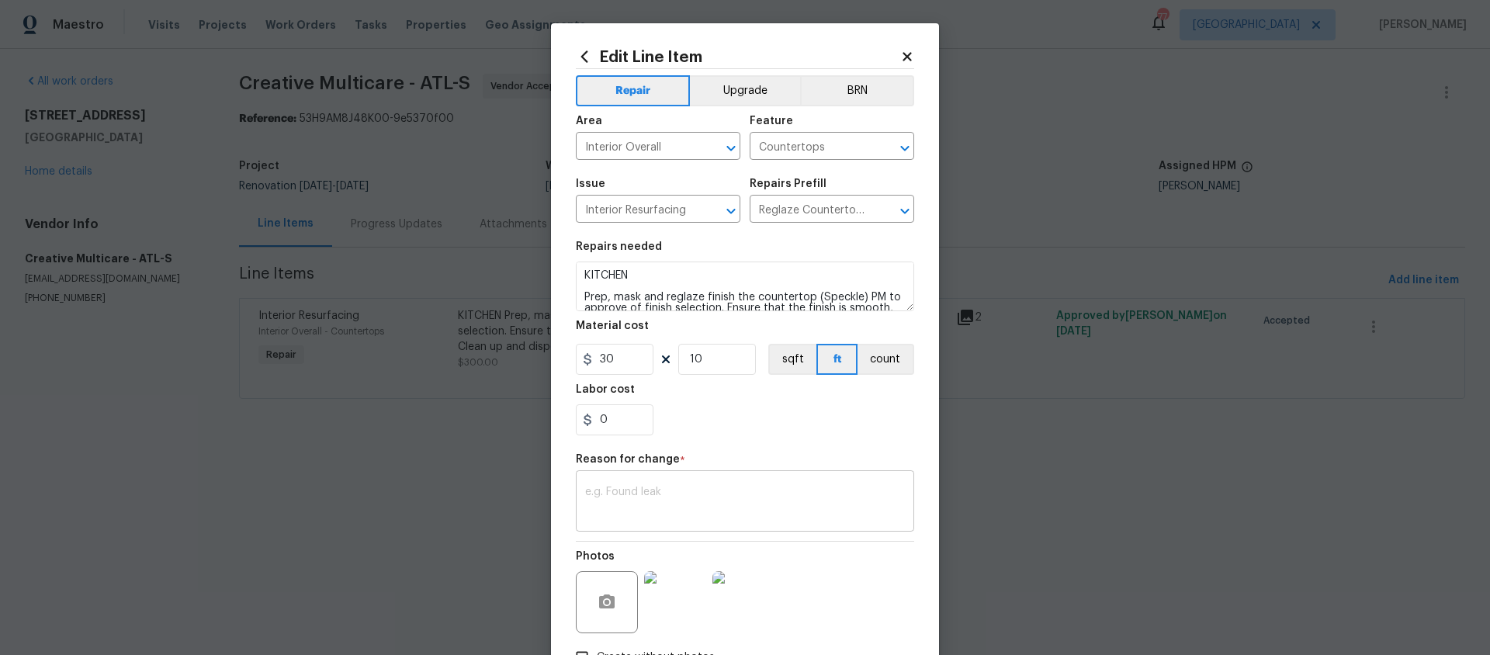
click at [592, 483] on div "x ​" at bounding box center [745, 502] width 338 height 57
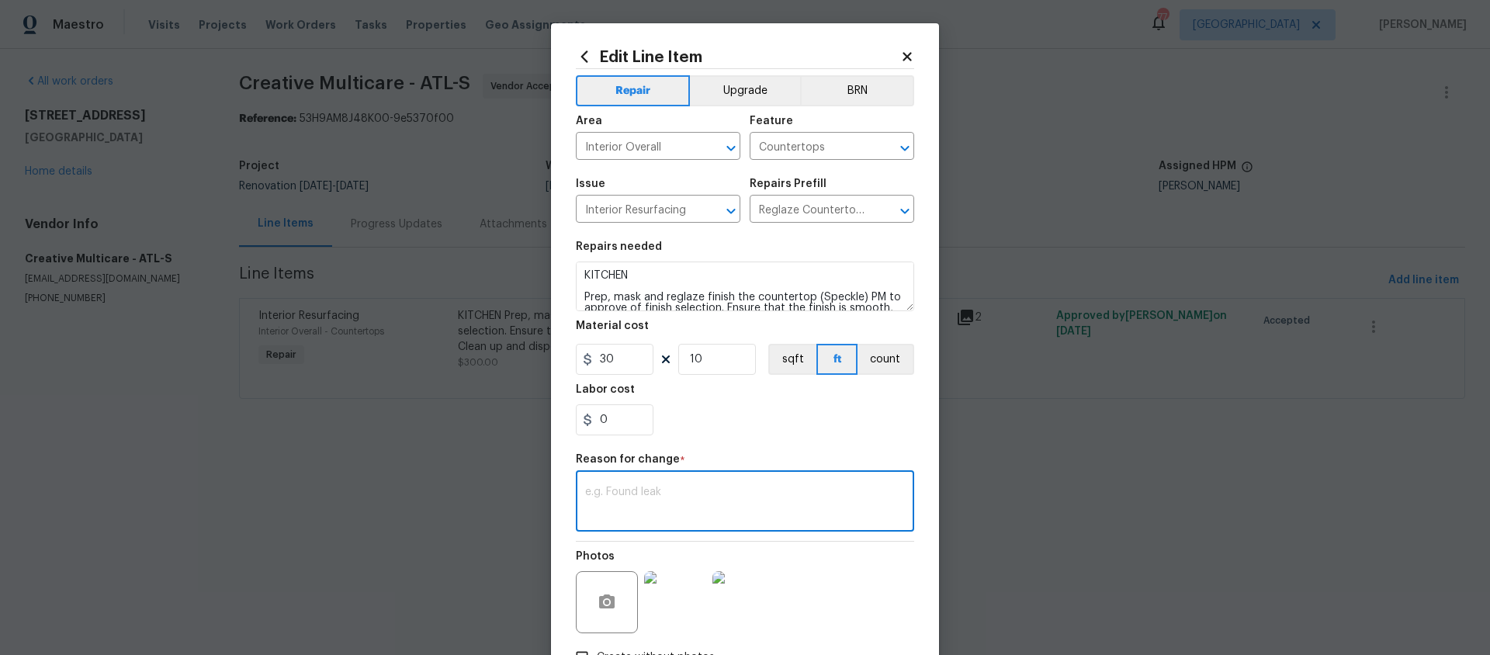
paste textarea "Home Service Team 08/13/2025 9:52 AM Good morning, We currently have a technici…"
type textarea "Home Service Team 08/13/2025 9:52 AM Good morning, We currently have a technici…"
click at [702, 362] on input "10" at bounding box center [717, 359] width 78 height 31
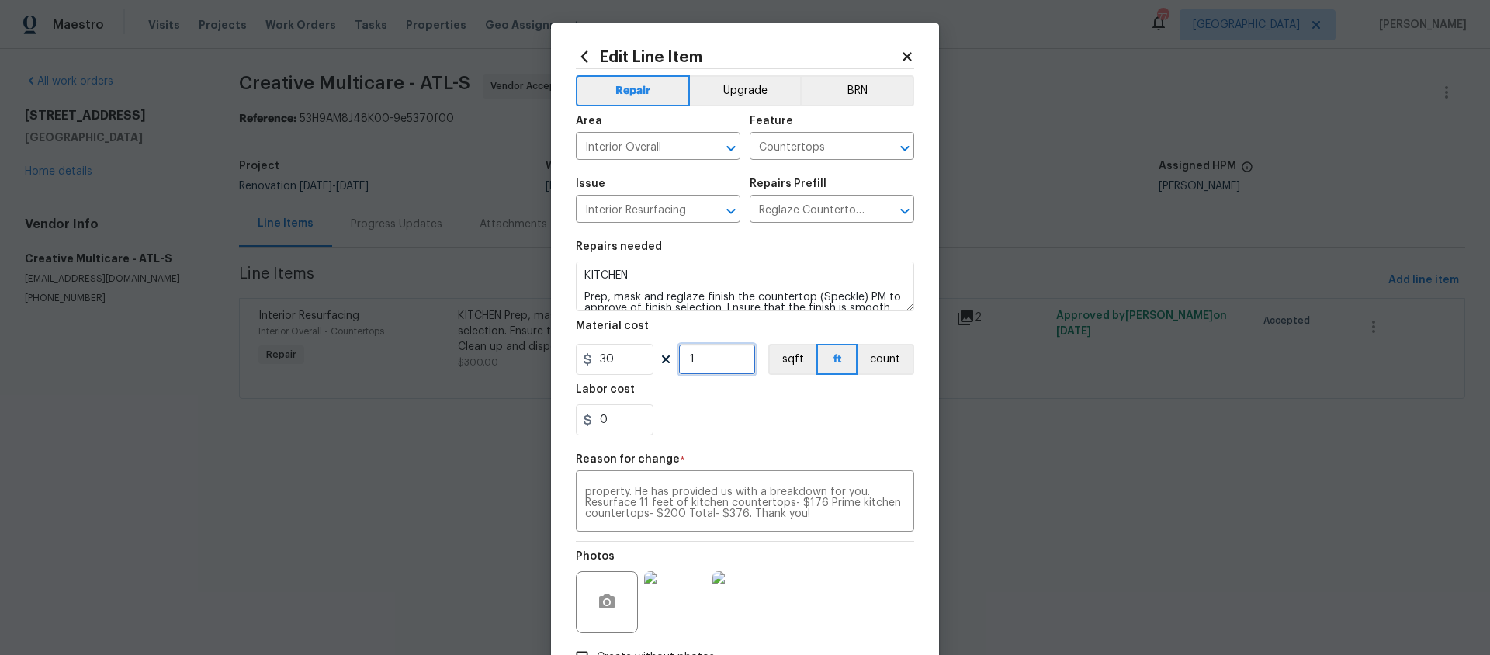
type input "1"
click at [630, 361] on input "30" at bounding box center [615, 359] width 78 height 31
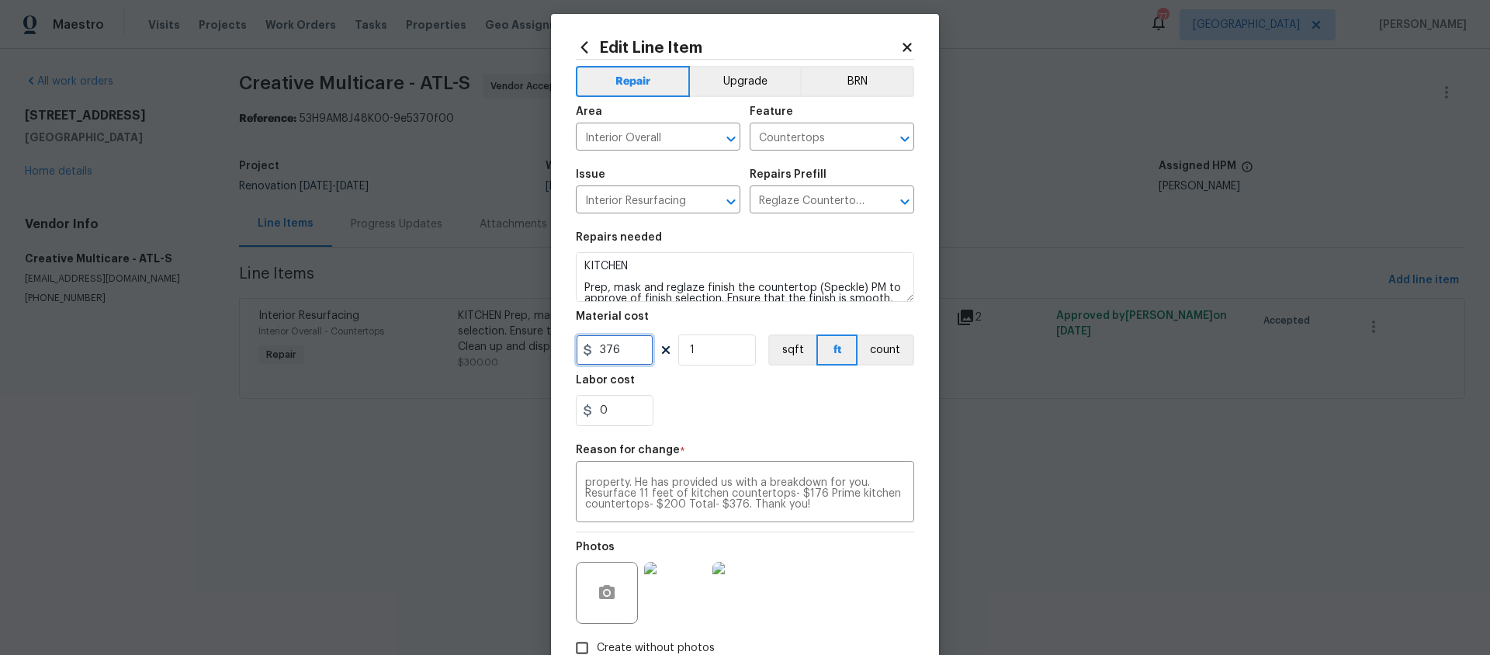
type input "376"
click at [720, 407] on div "0" at bounding box center [745, 410] width 338 height 31
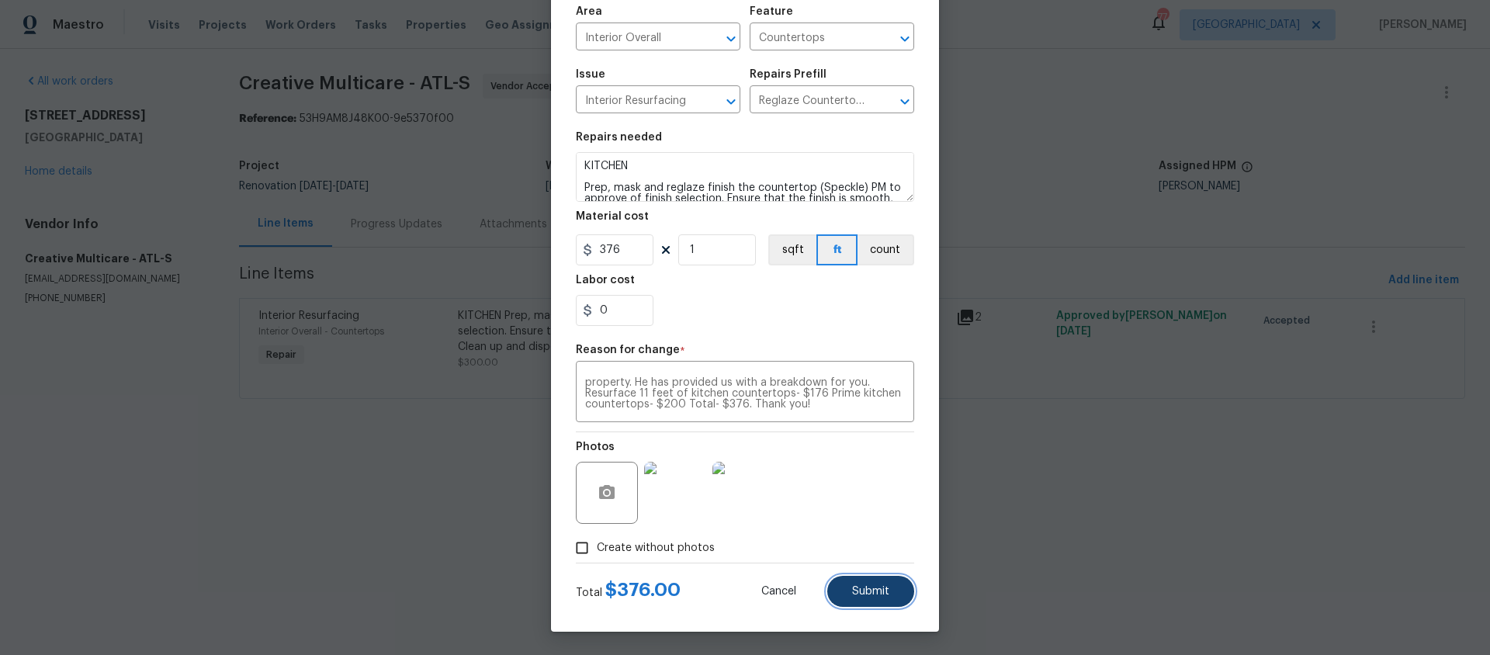
click at [878, 593] on span "Submit" at bounding box center [870, 592] width 37 height 12
type input "10"
type input "30"
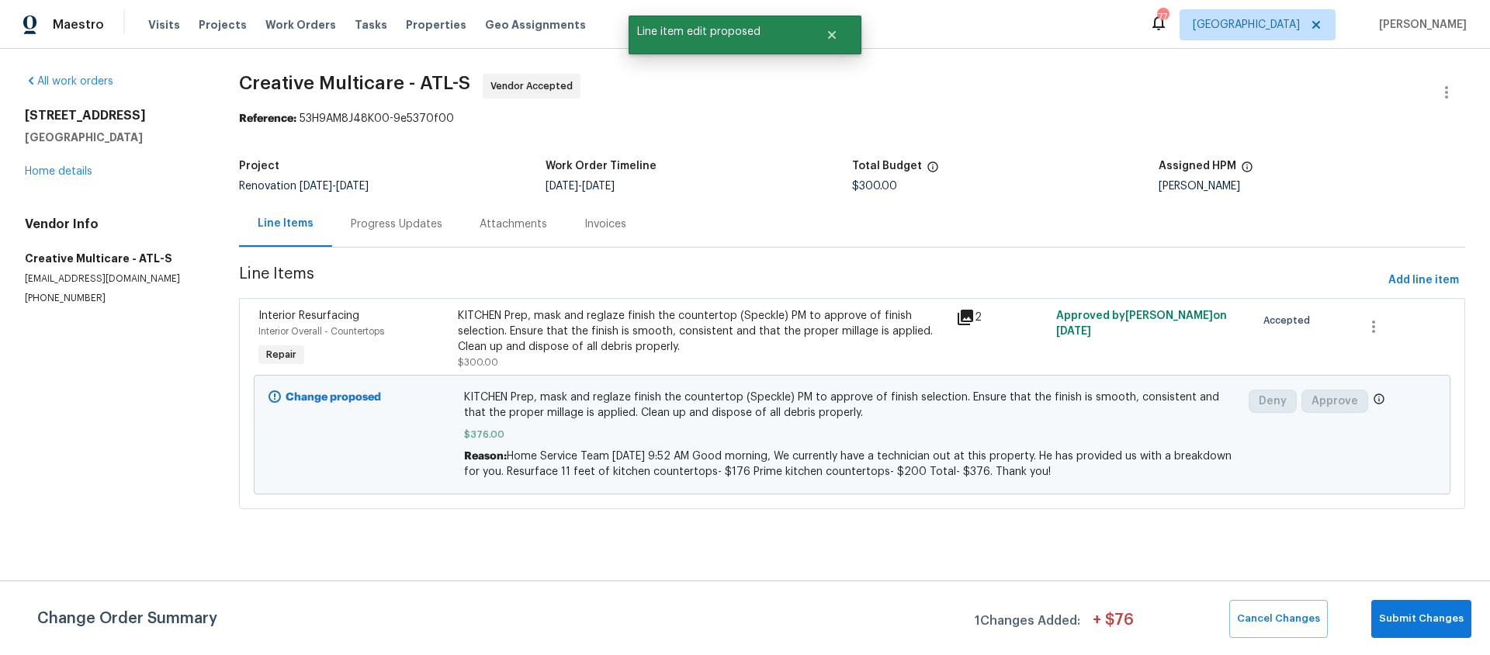
scroll to position [0, 0]
click at [1430, 622] on span "Submit Changes" at bounding box center [1421, 619] width 85 height 18
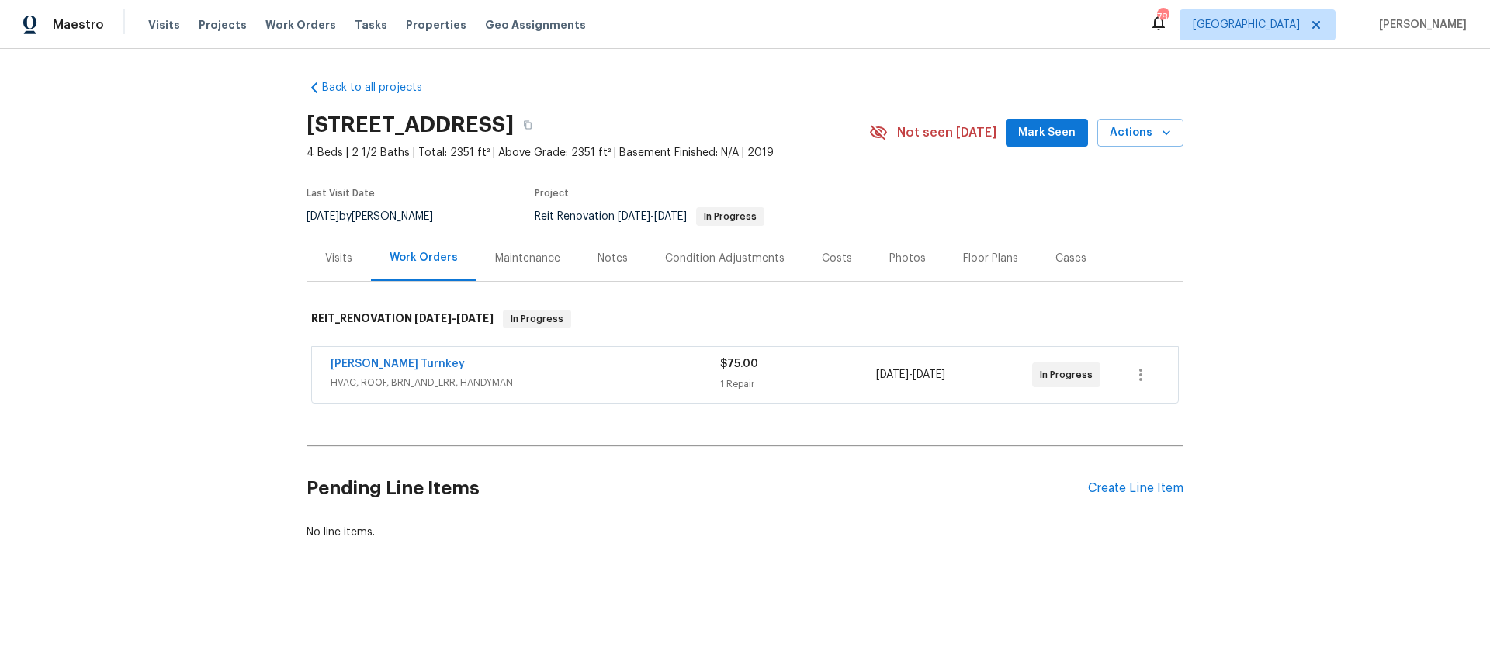
click at [1042, 133] on span "Mark Seen" at bounding box center [1046, 132] width 57 height 19
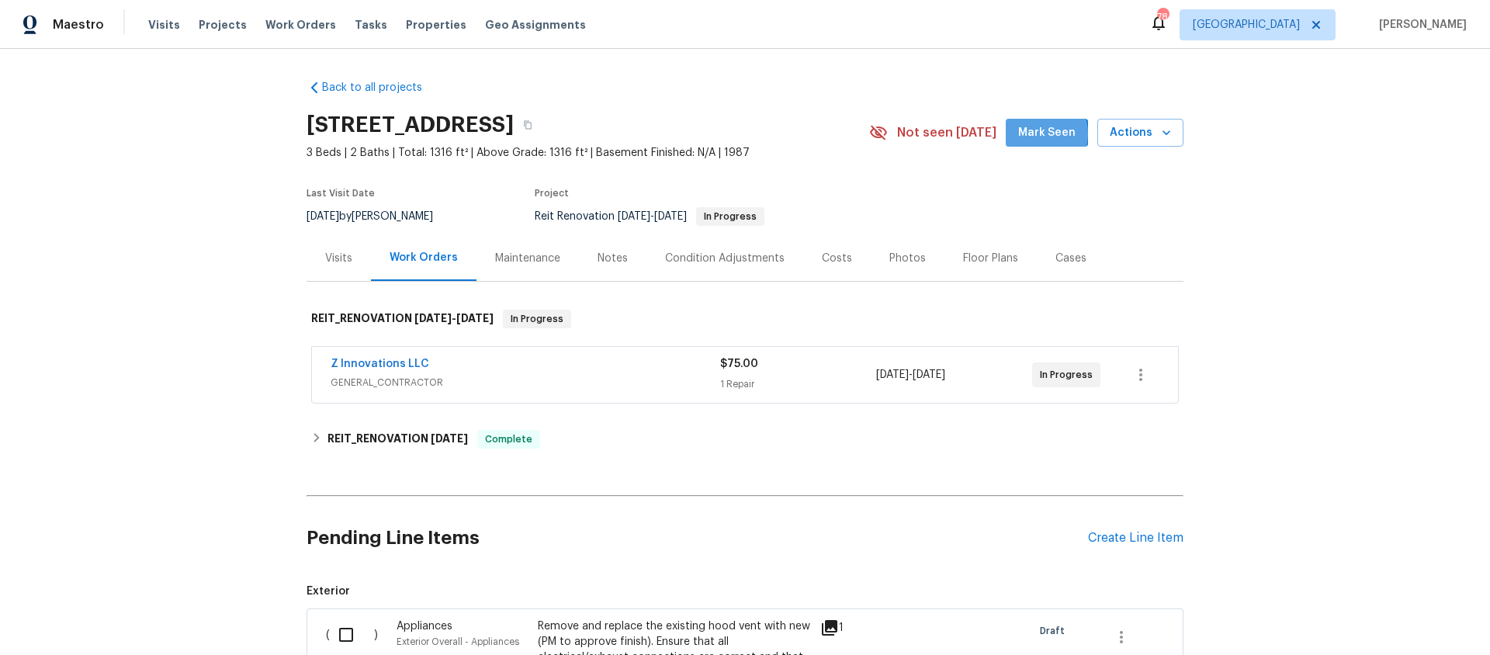
click at [1042, 134] on span "Mark Seen" at bounding box center [1046, 132] width 57 height 19
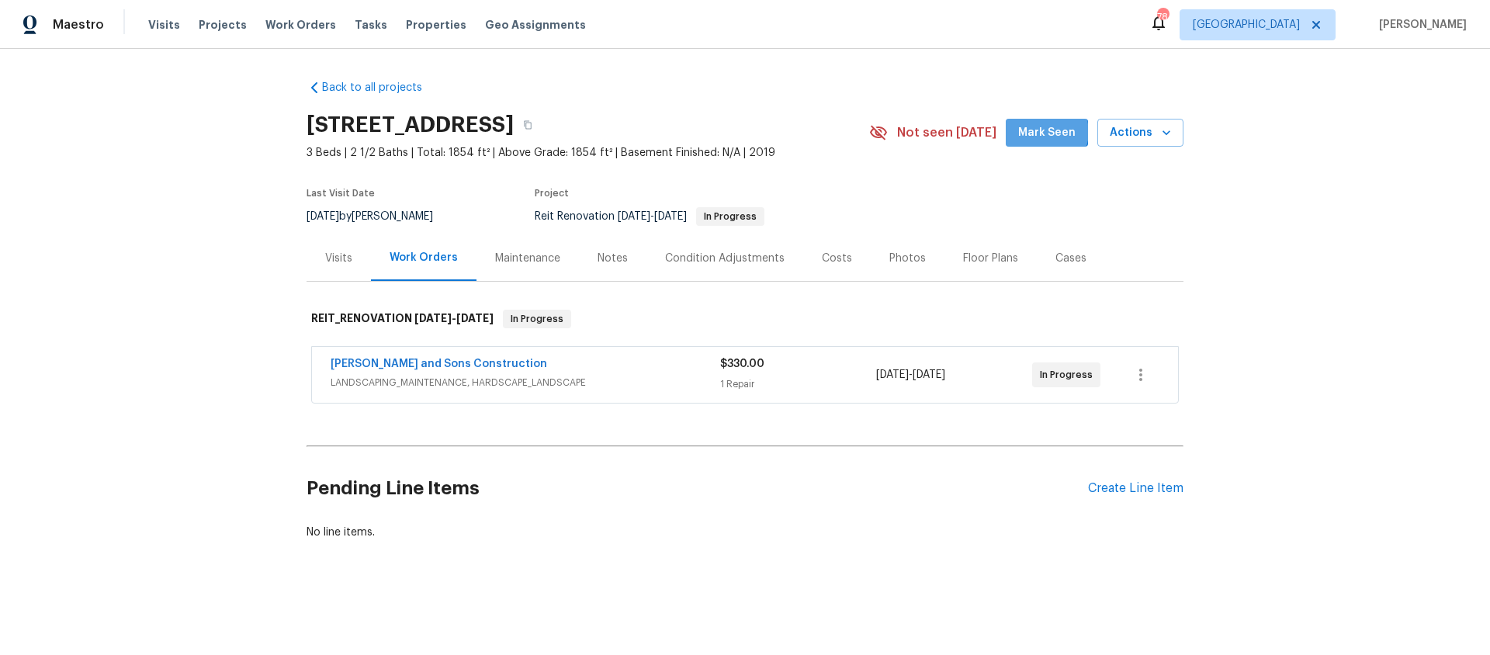
click at [1052, 132] on span "Mark Seen" at bounding box center [1046, 132] width 57 height 19
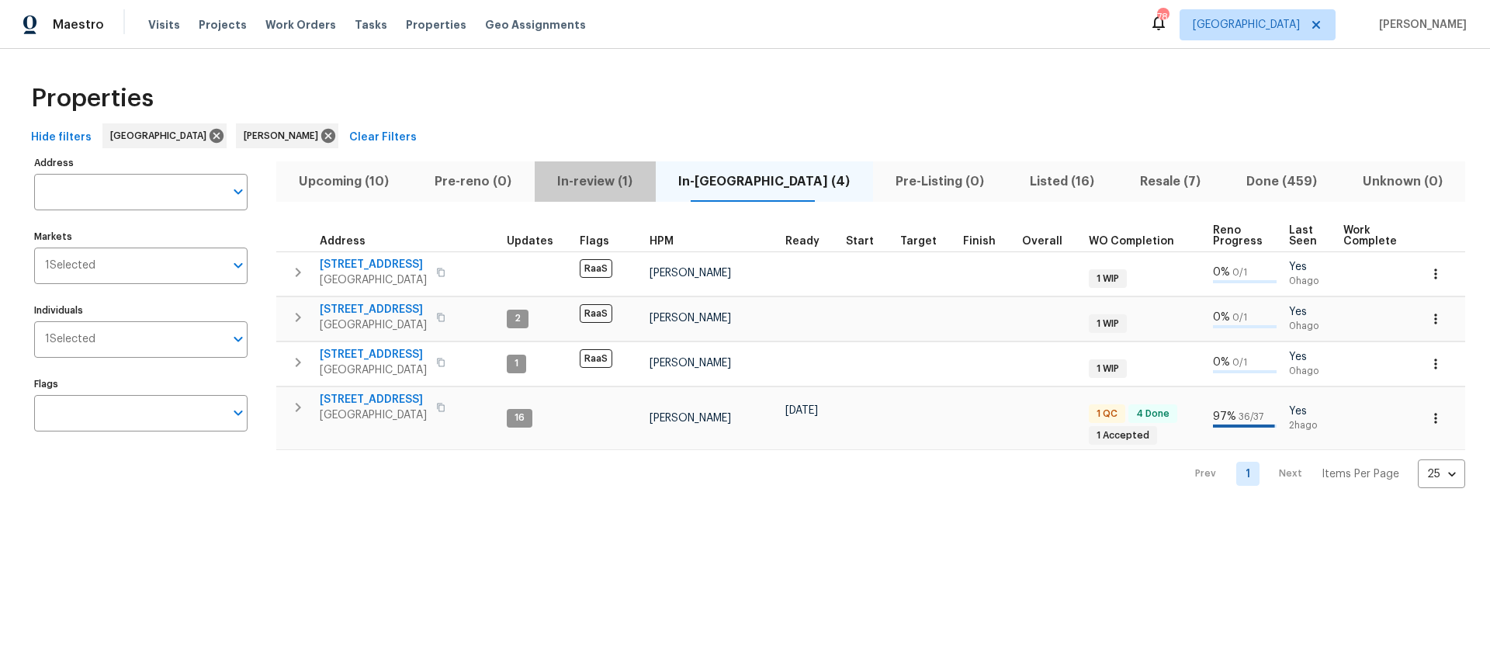
click at [620, 186] on span "In-review (1)" at bounding box center [595, 182] width 102 height 22
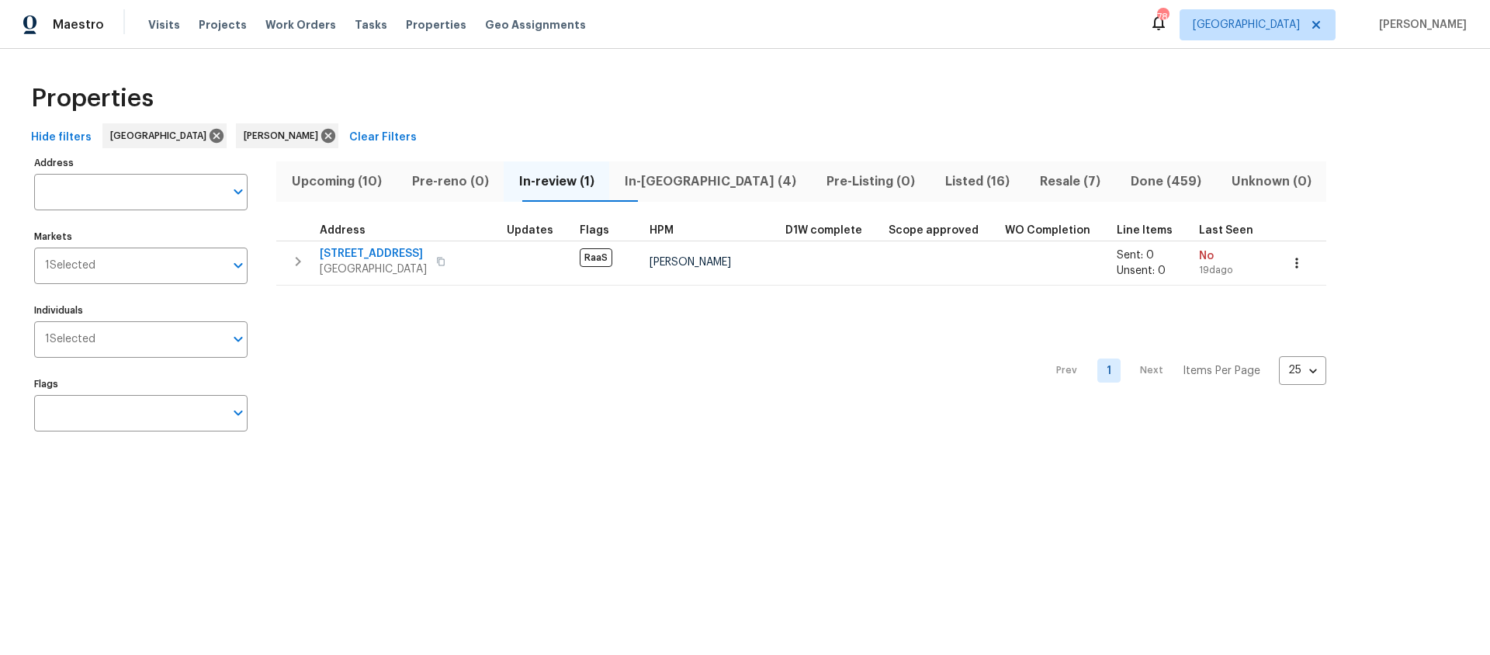
click at [939, 180] on span "Listed (16)" at bounding box center [977, 182] width 76 height 22
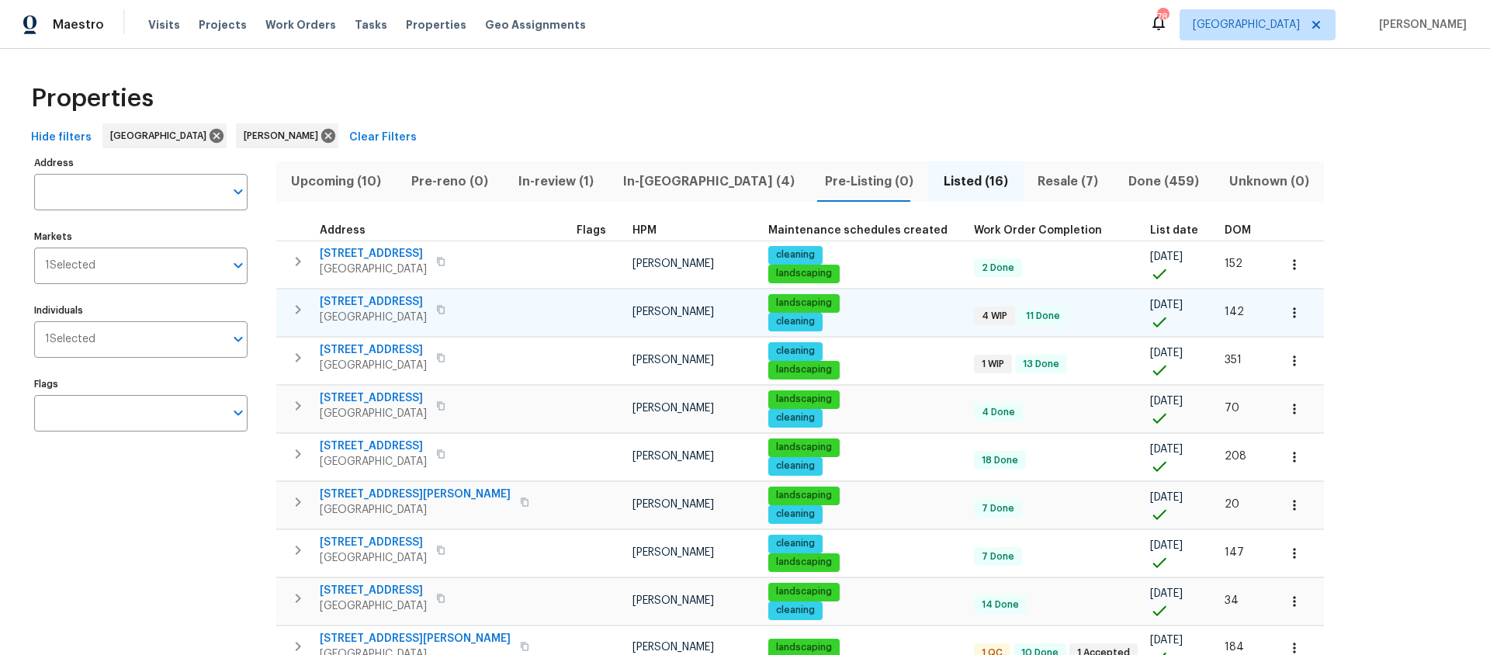
click at [387, 303] on span "3686 Sweetbriar Cir" at bounding box center [373, 302] width 107 height 16
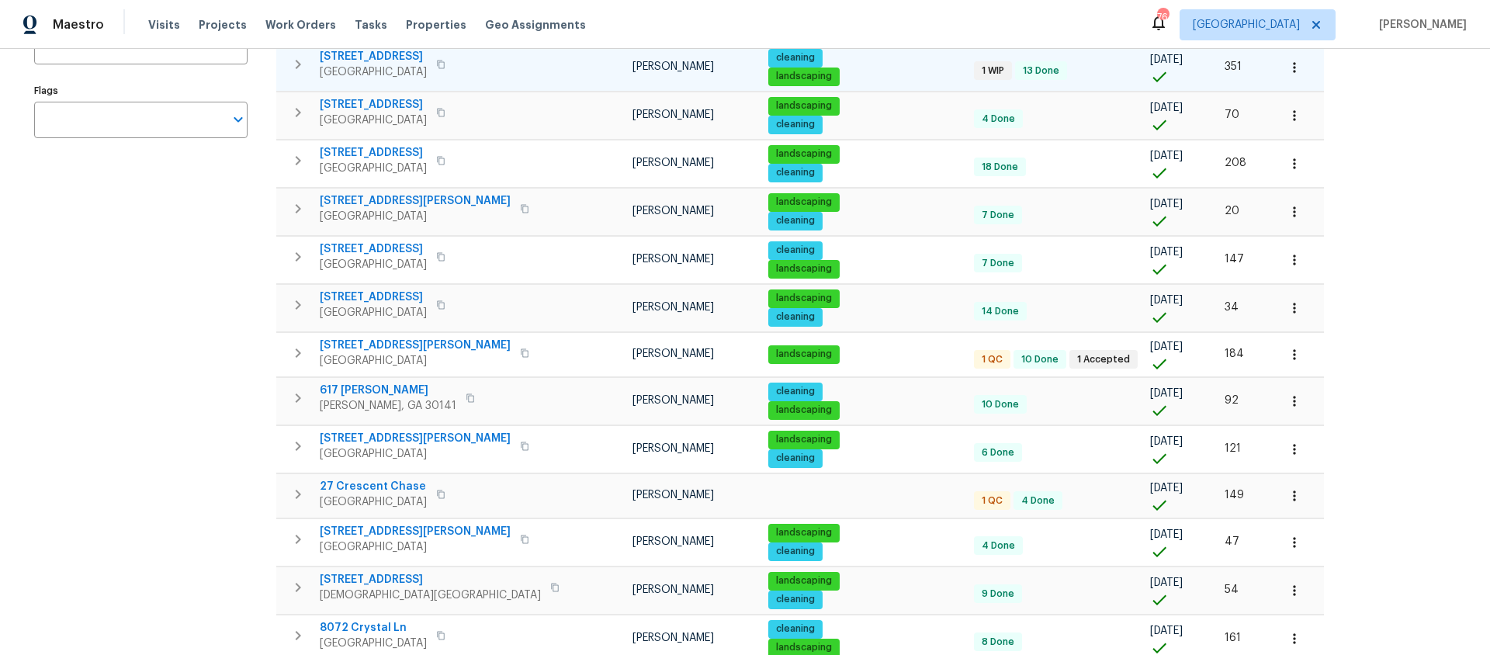
scroll to position [338, 0]
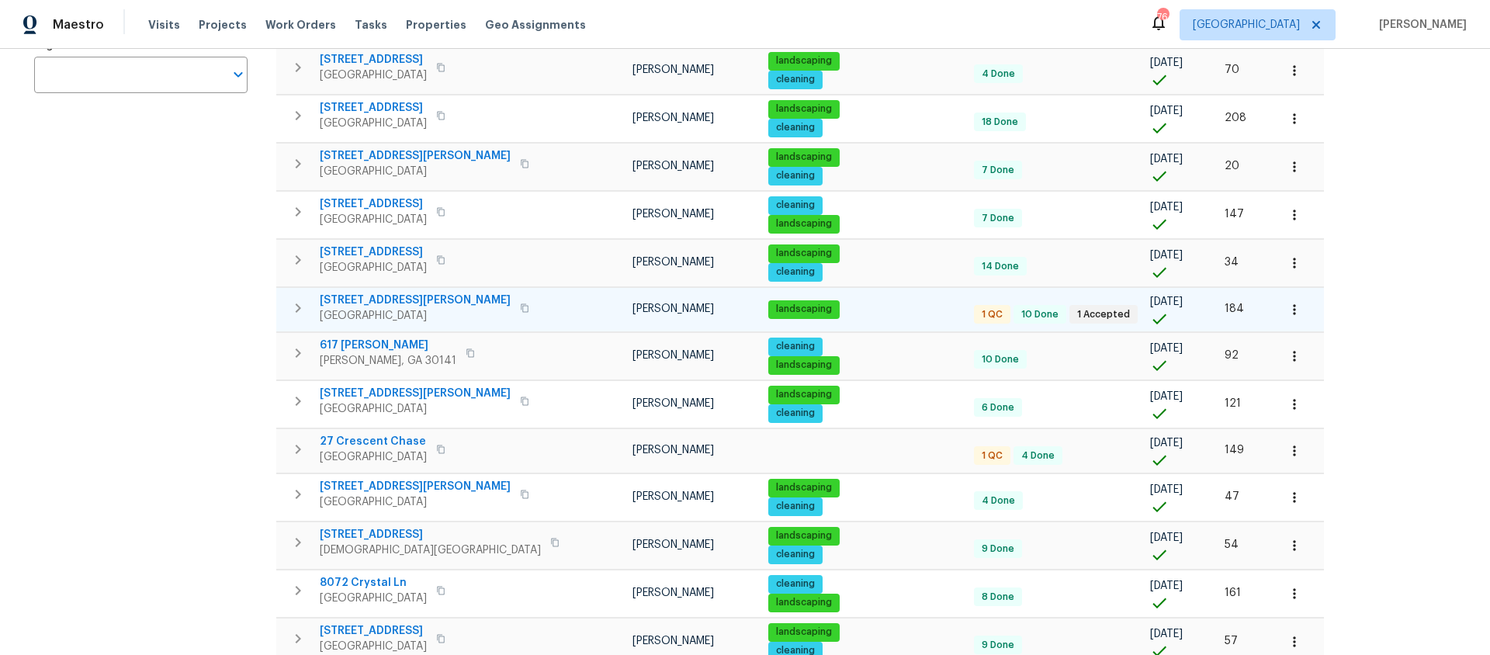
click at [364, 300] on span "17 Cedars Glen Pl" at bounding box center [415, 301] width 191 height 16
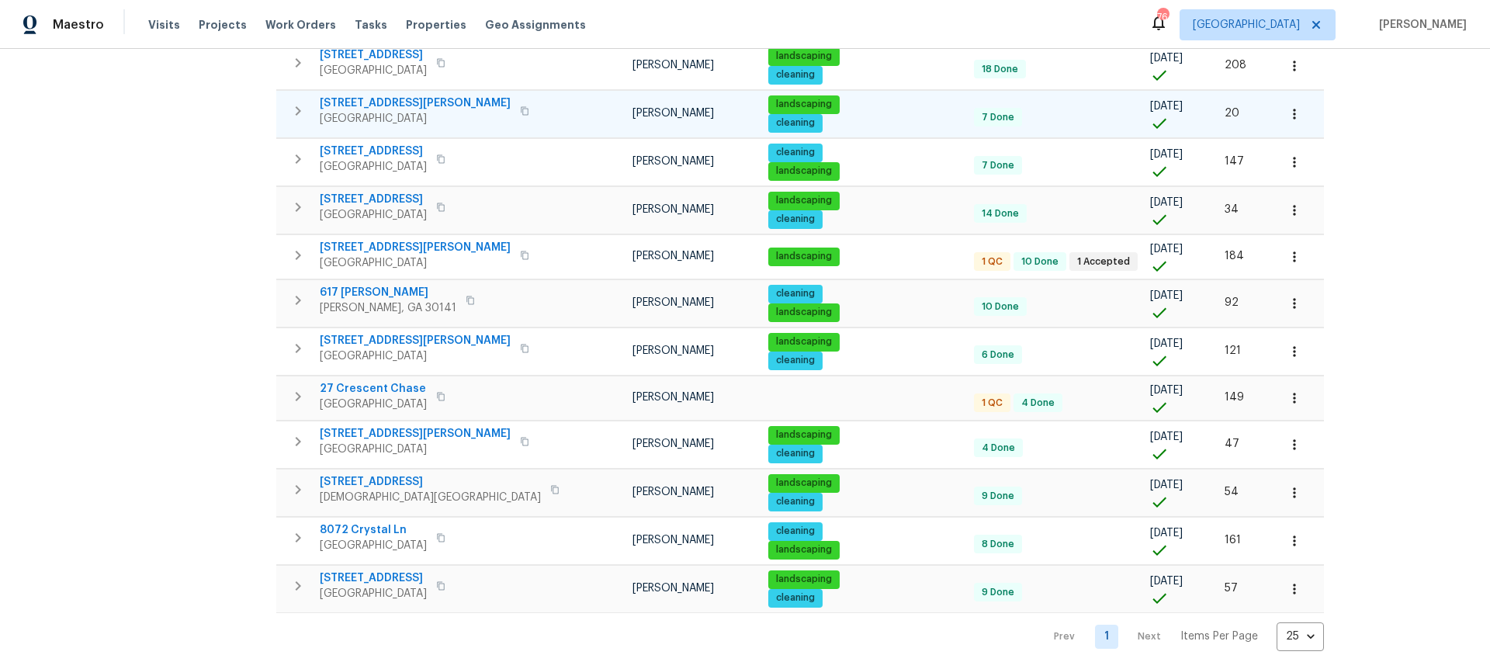
scroll to position [365, 0]
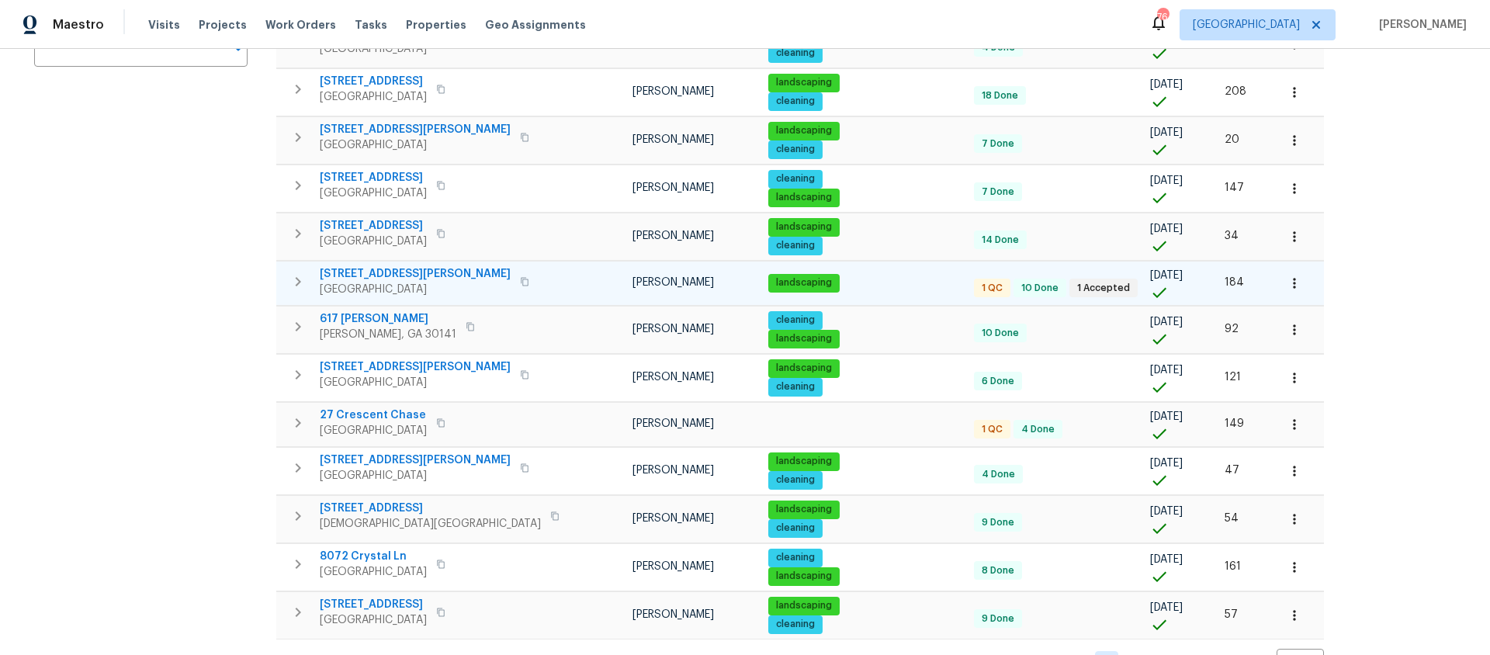
click at [373, 271] on span "17 Cedars Glen Pl" at bounding box center [415, 274] width 191 height 16
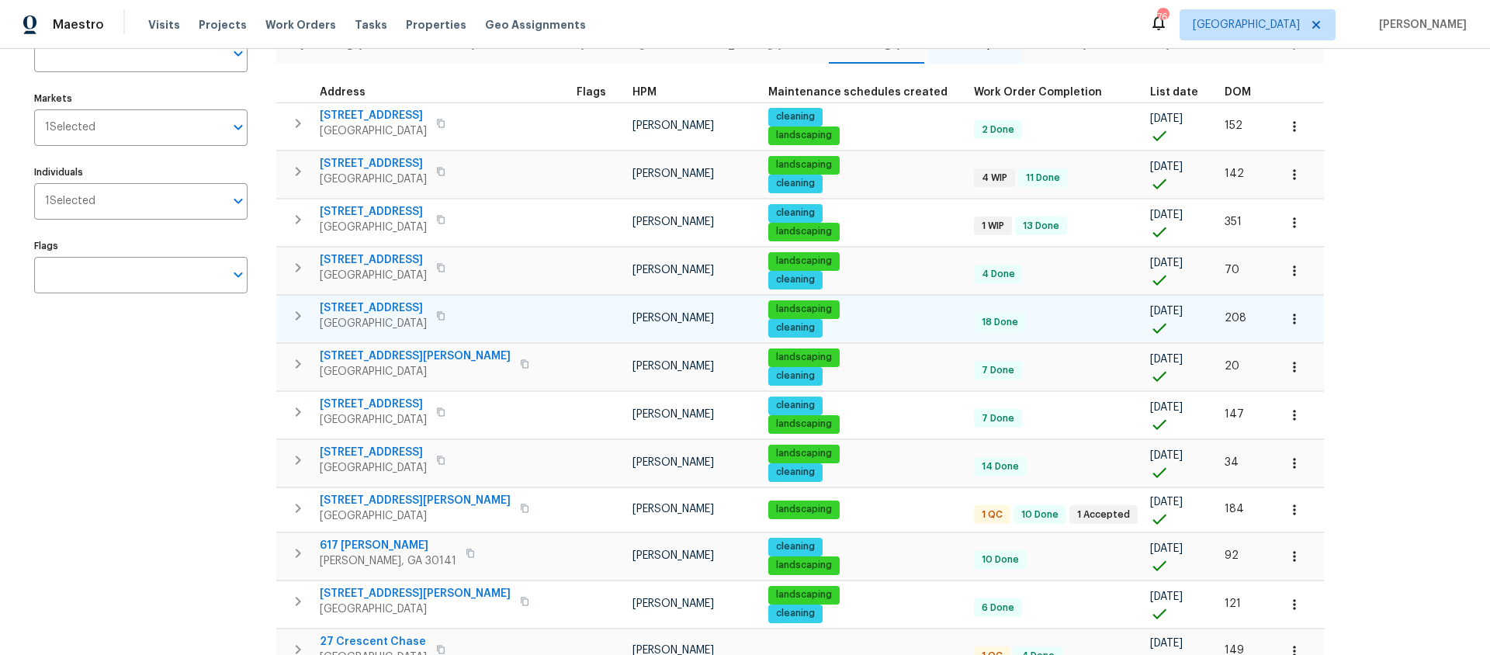
scroll to position [0, 0]
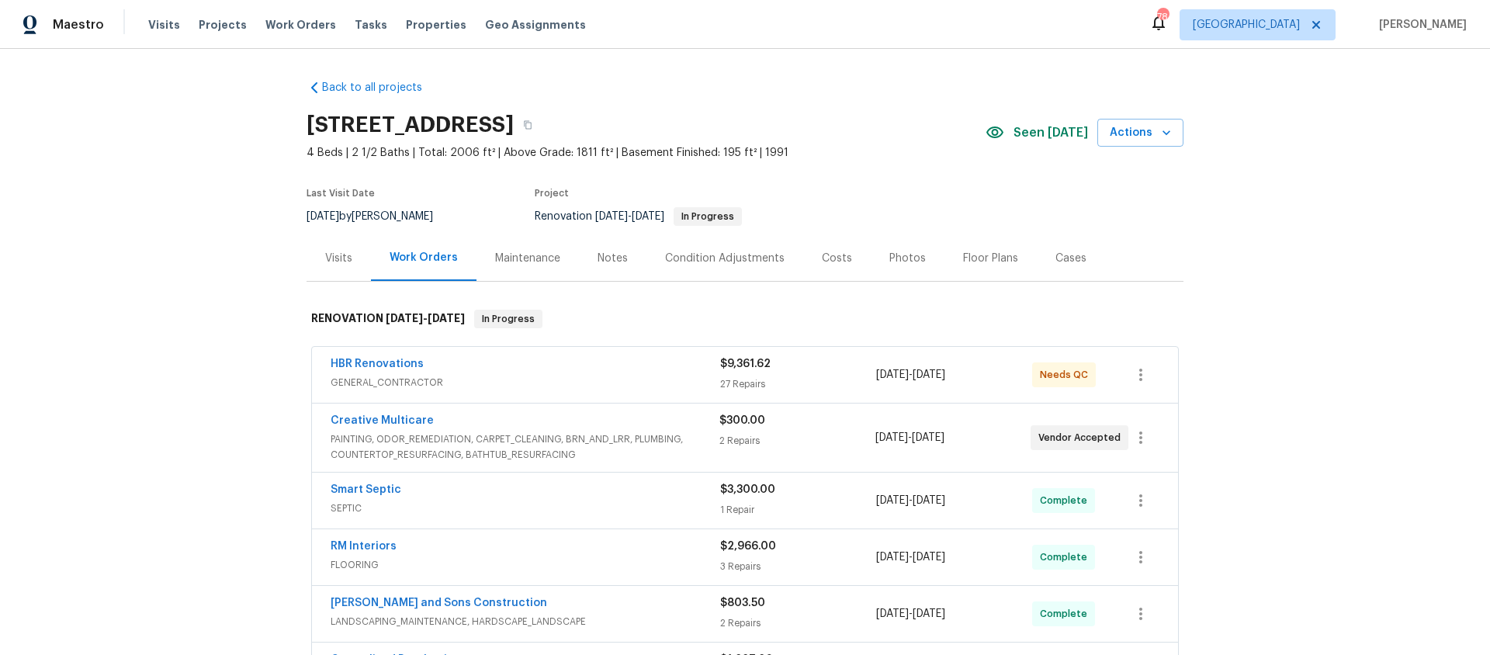
click at [833, 258] on div "Costs" at bounding box center [837, 259] width 30 height 16
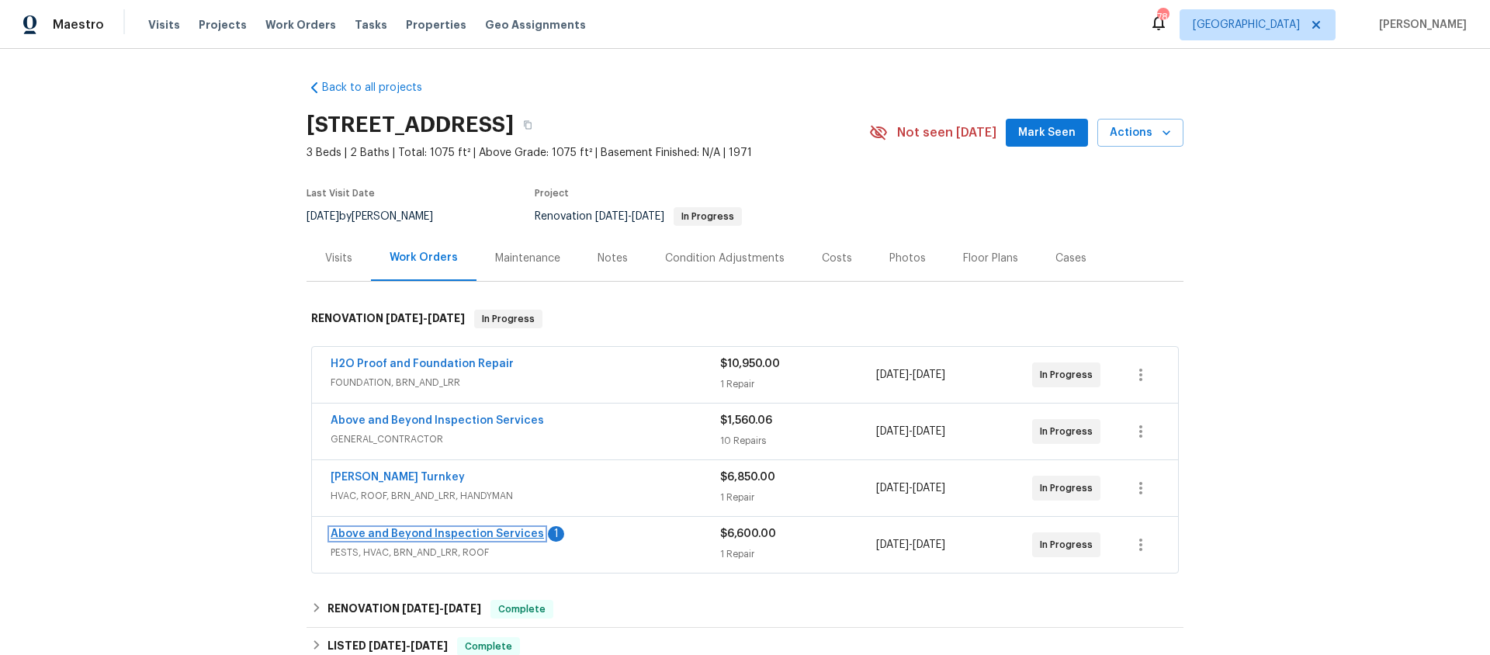
click at [439, 531] on link "Above and Beyond Inspection Services" at bounding box center [437, 534] width 213 height 11
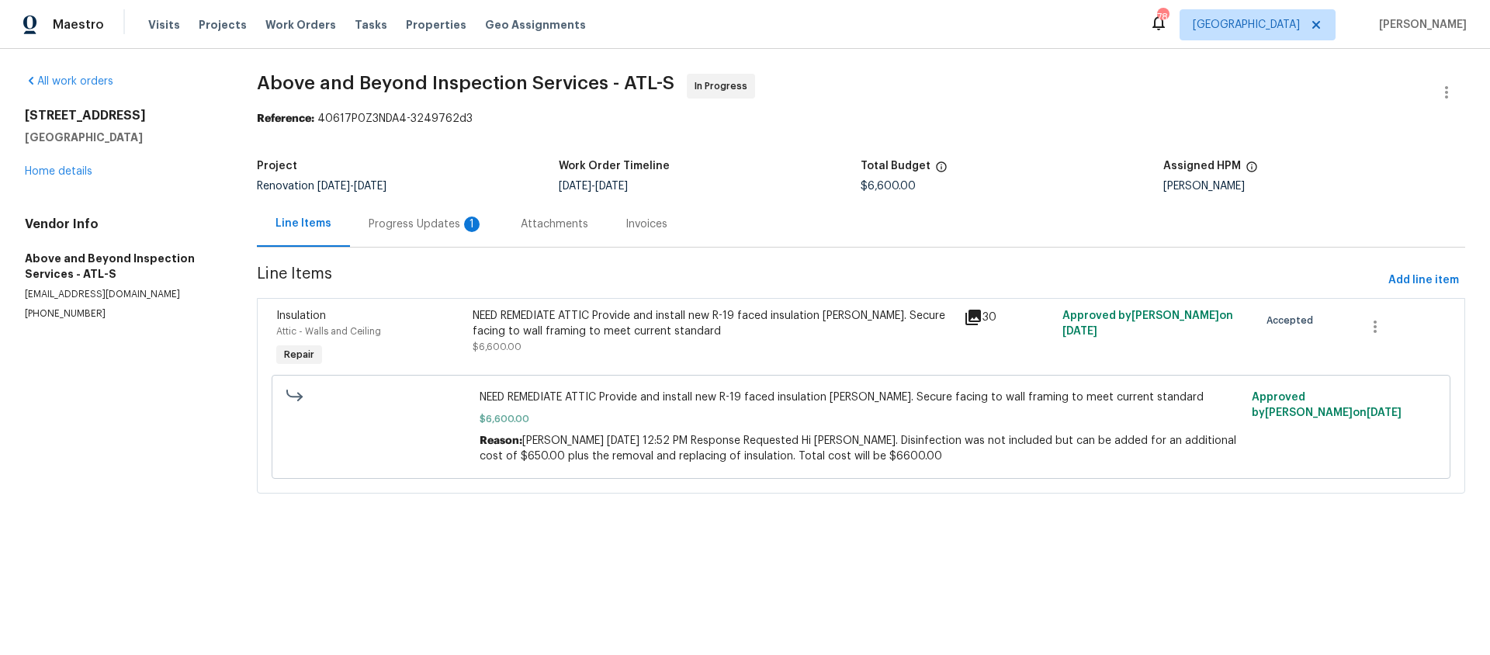
click at [422, 224] on div "Progress Updates 1" at bounding box center [426, 225] width 115 height 16
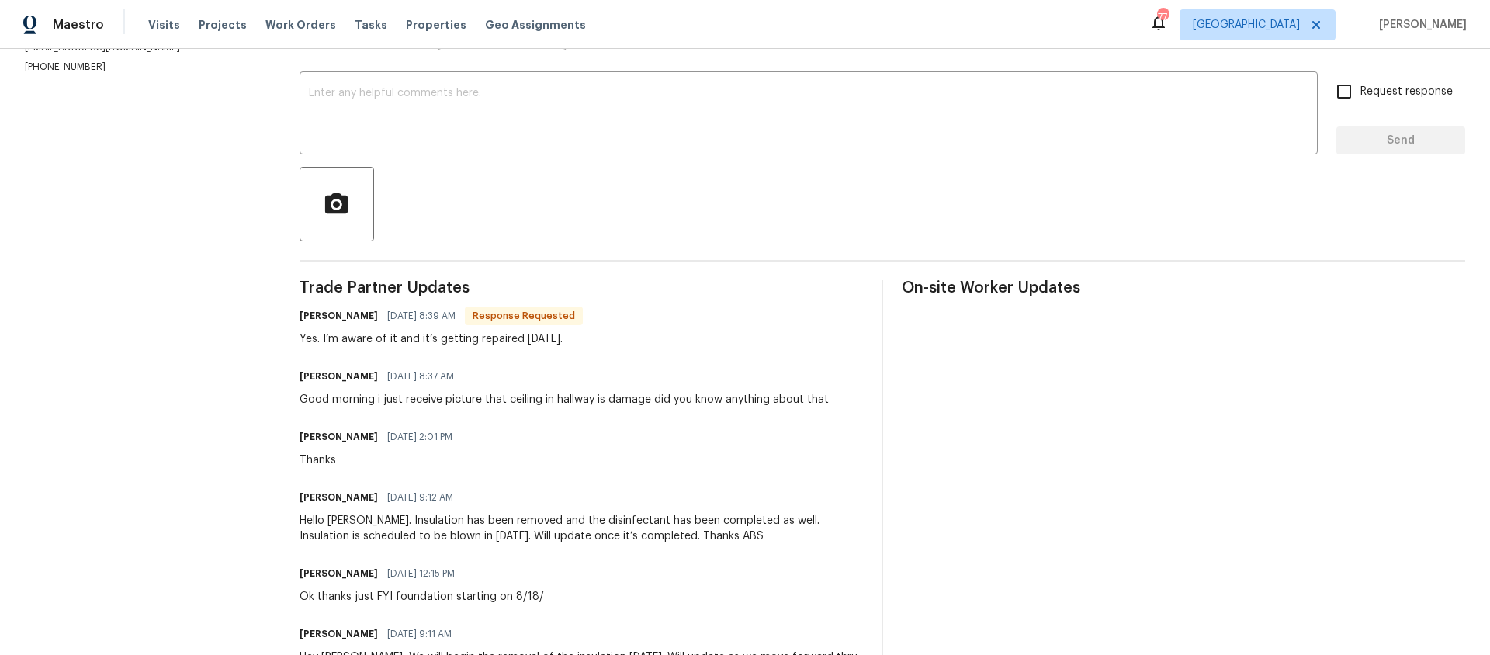
scroll to position [249, 0]
click at [333, 84] on div "x ​" at bounding box center [809, 112] width 1018 height 79
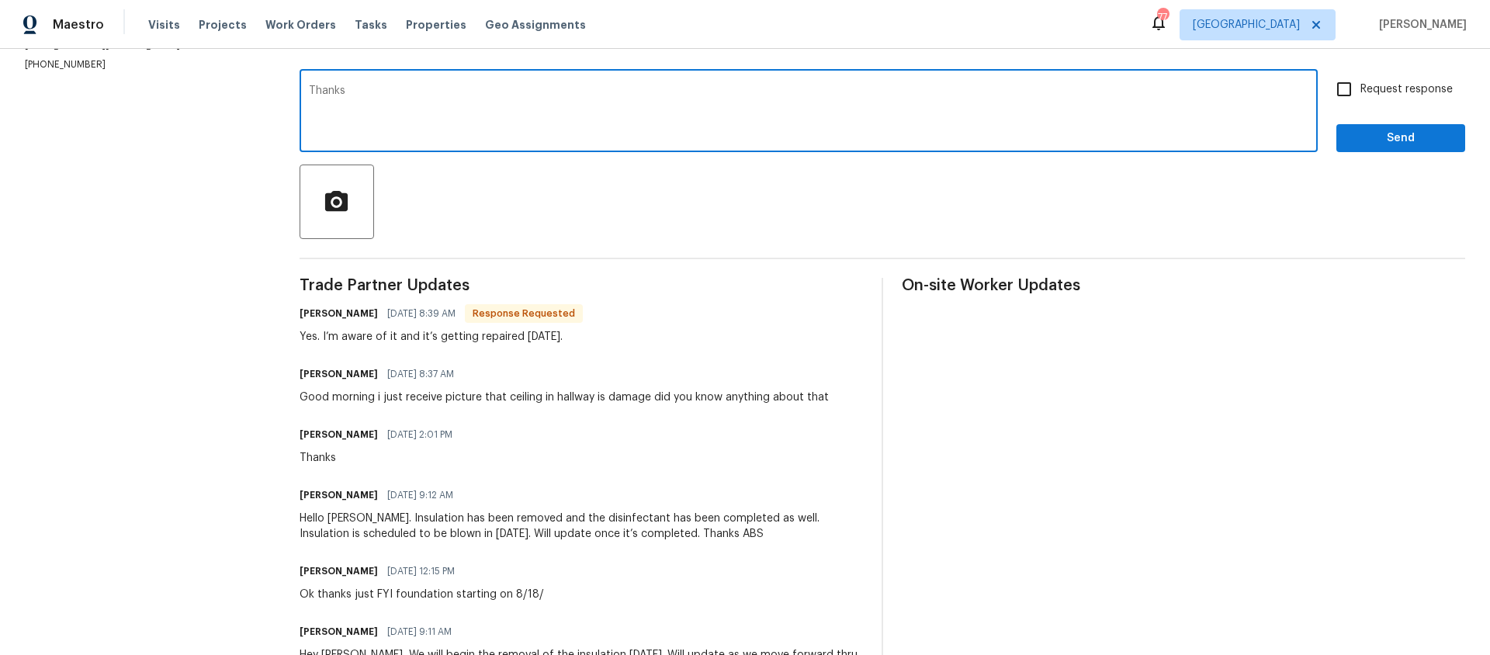
type textarea "Thanks"
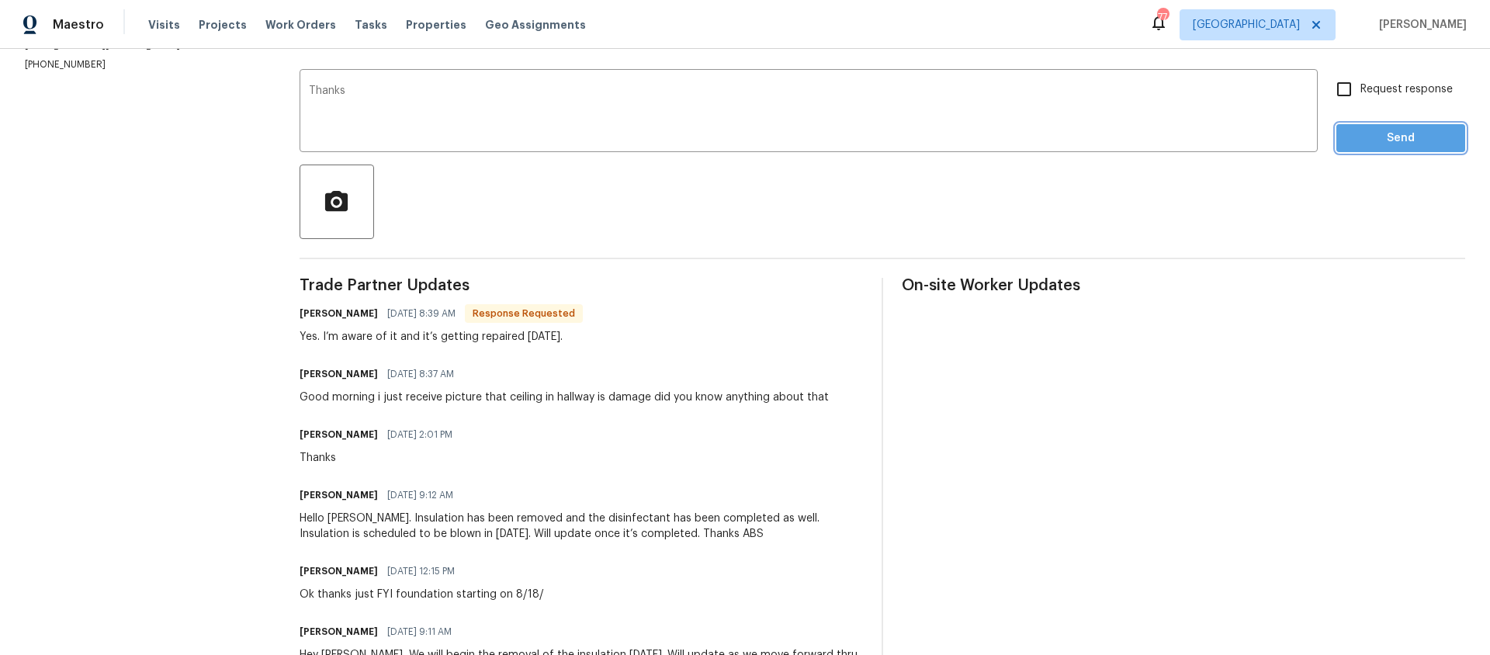
click at [1399, 135] on span "Send" at bounding box center [1401, 138] width 104 height 19
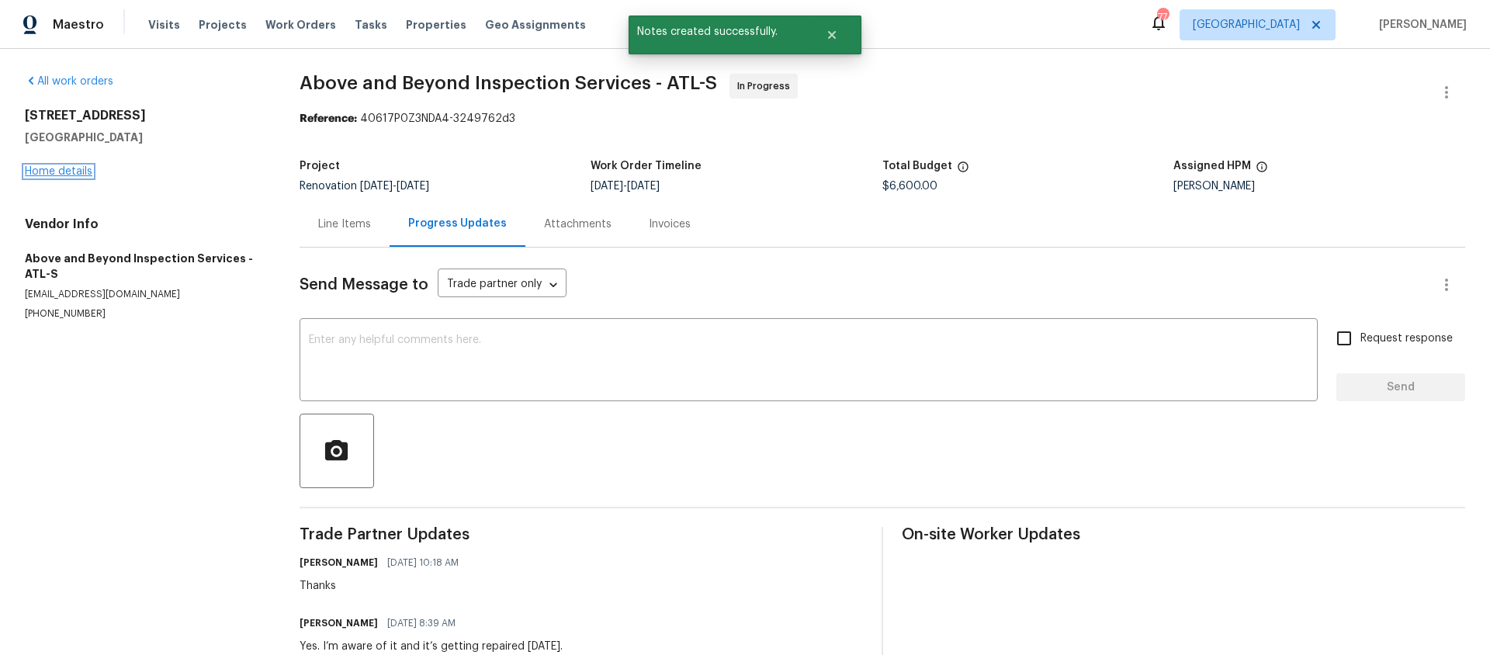
click at [57, 172] on link "Home details" at bounding box center [59, 171] width 68 height 11
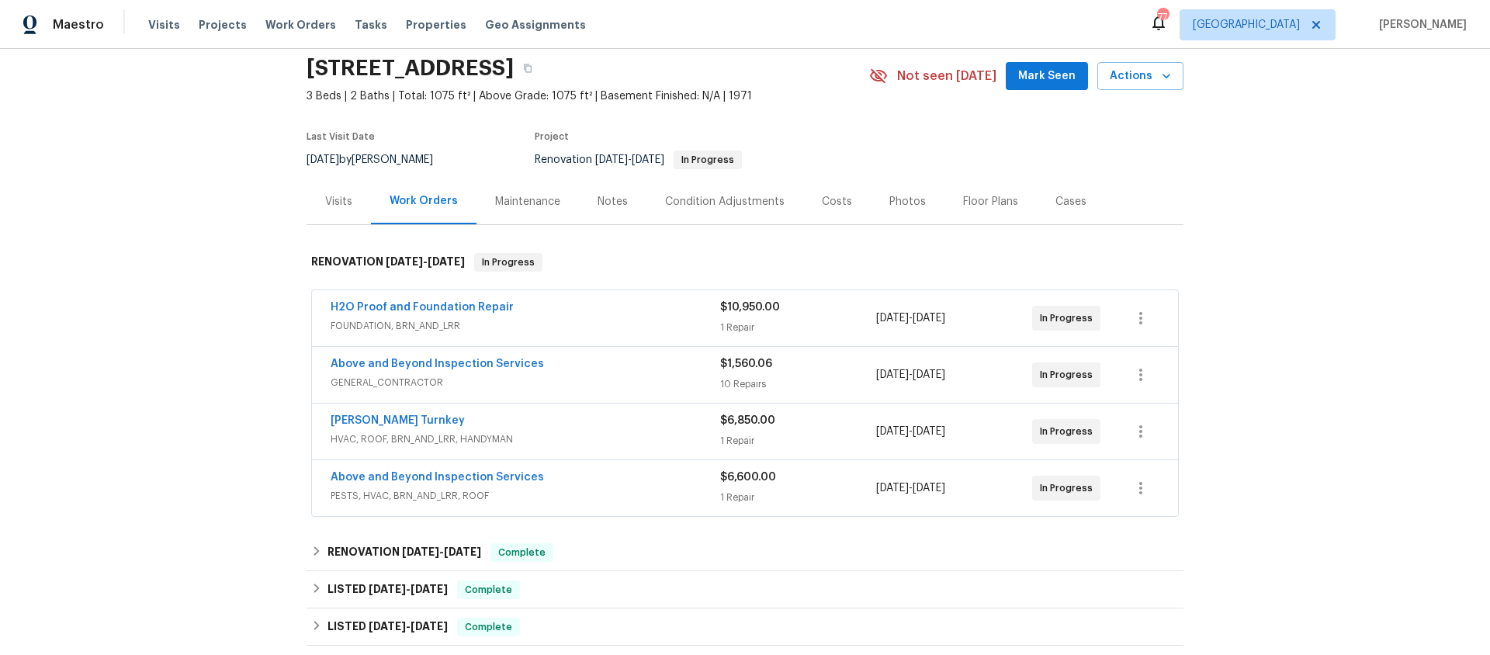
scroll to position [57, 0]
click at [397, 304] on link "H2O Proof and Foundation Repair" at bounding box center [422, 306] width 183 height 11
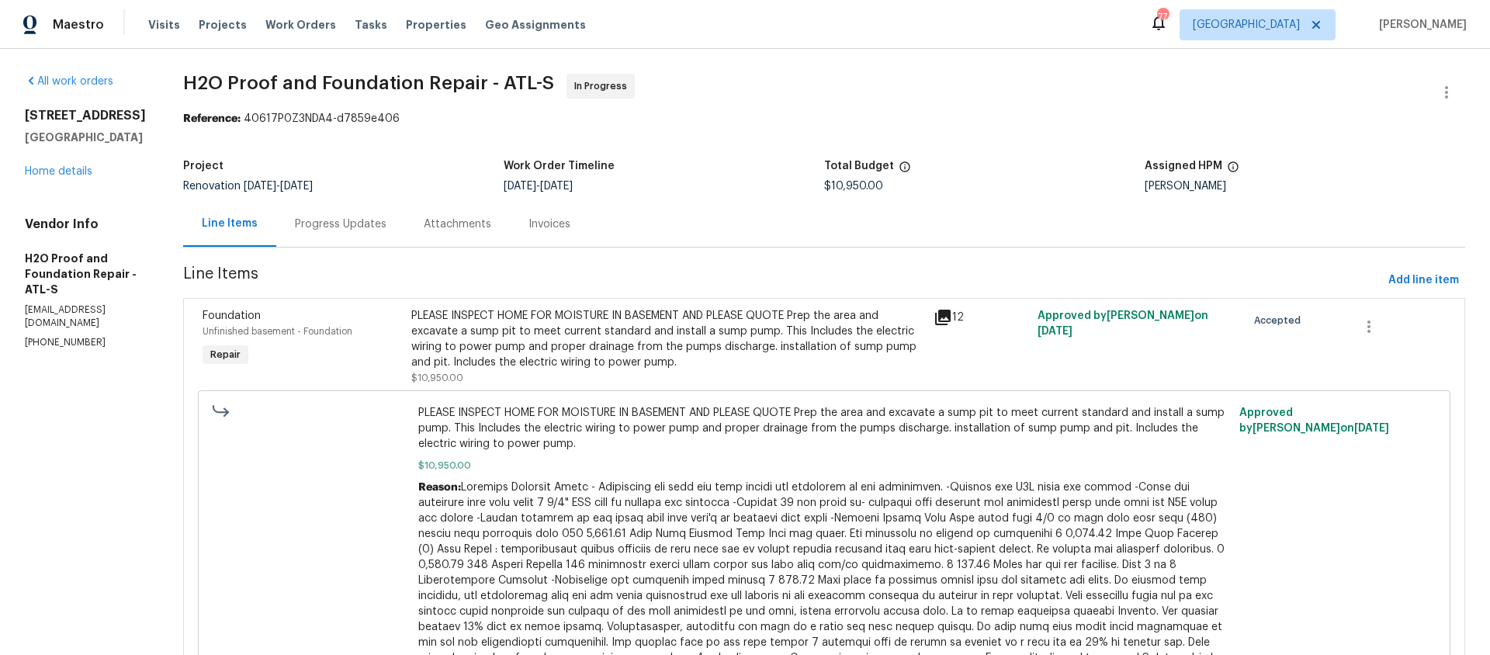
click at [295, 227] on div "Progress Updates" at bounding box center [341, 225] width 92 height 16
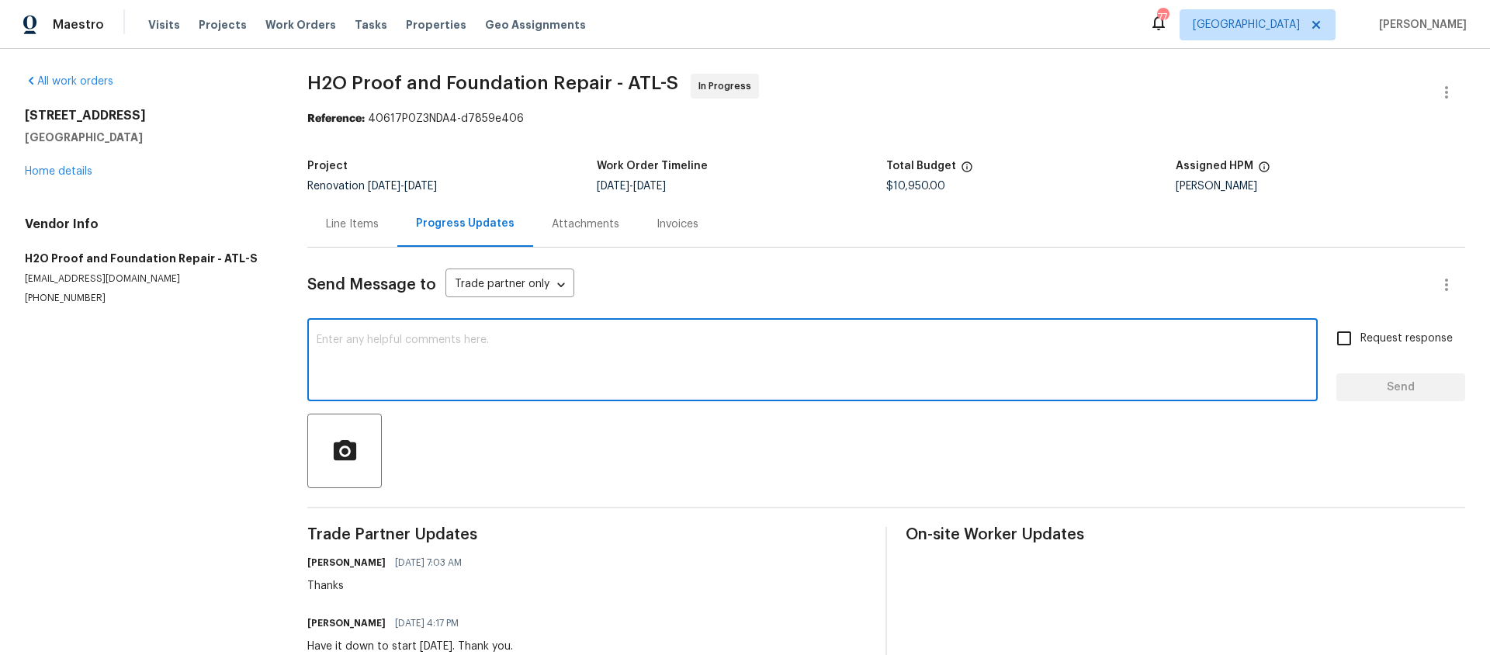
click at [368, 337] on textarea at bounding box center [813, 362] width 992 height 54
type textarea "C"
click at [644, 338] on textarea "Good morning is job complete please upload pictures" at bounding box center [813, 362] width 992 height 54
type textarea "Good morning is job complete please upload pictures"
